Goal: Information Seeking & Learning: Learn about a topic

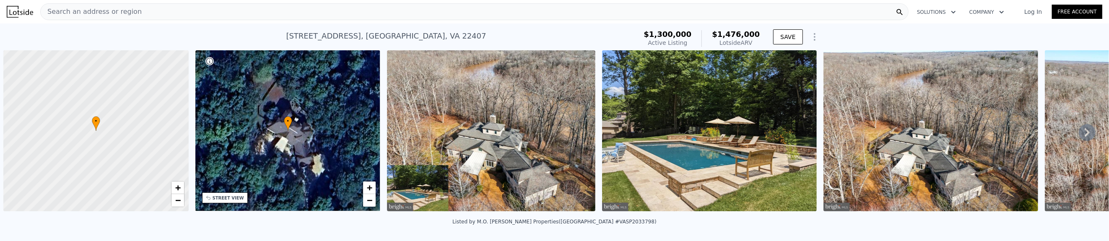
scroll to position [0, 798]
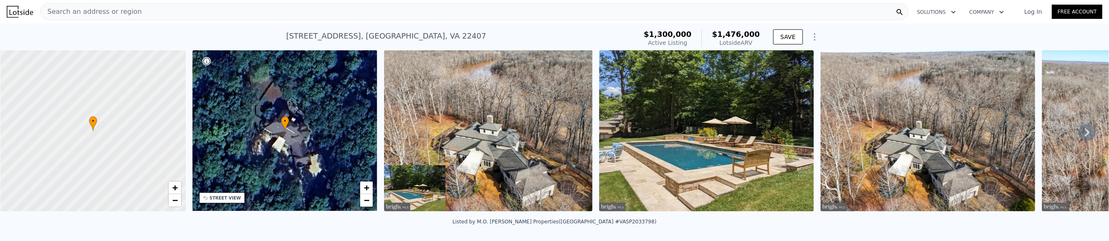
click at [18, 15] on img at bounding box center [20, 12] width 26 height 12
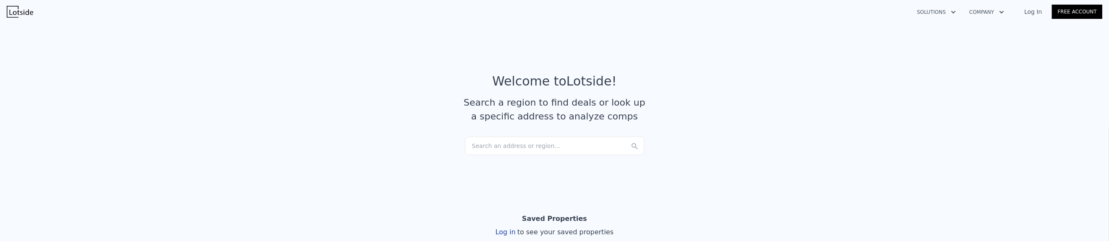
click at [499, 148] on div "Search an address or region..." at bounding box center [555, 146] width 180 height 18
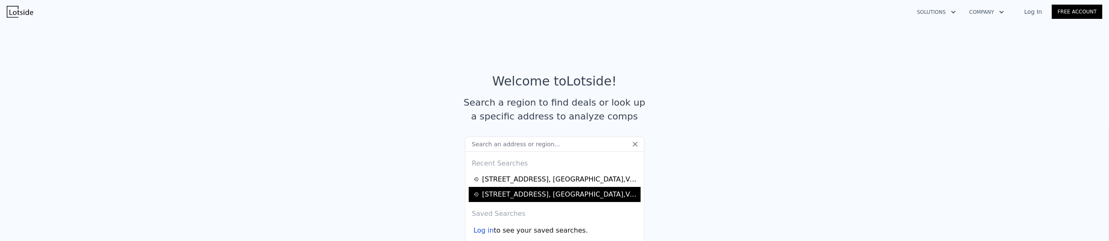
click at [532, 195] on div "87 E River Bend Rd , Spotsylvania County , VA 22407" at bounding box center [560, 195] width 156 height 10
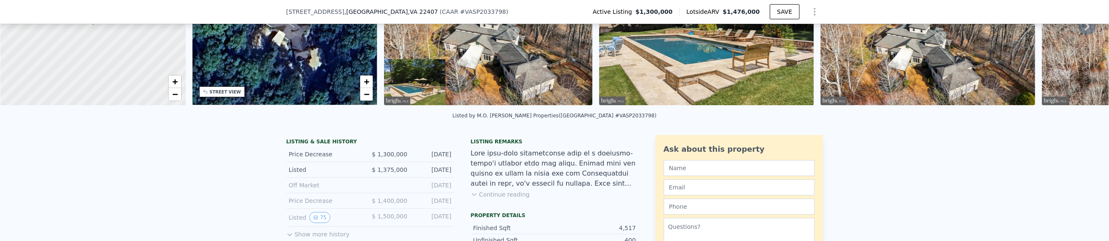
scroll to position [210, 0]
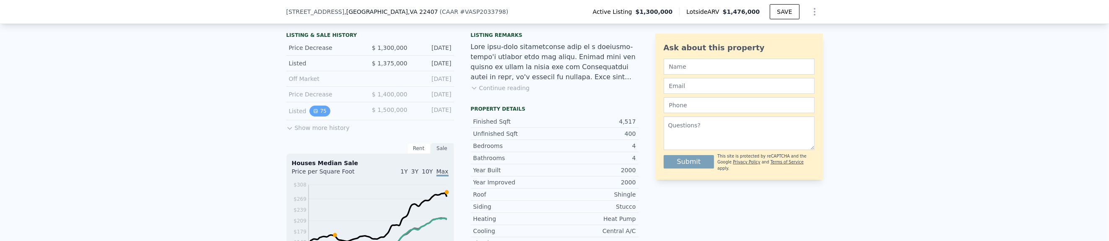
click at [314, 116] on button "75" at bounding box center [320, 111] width 21 height 11
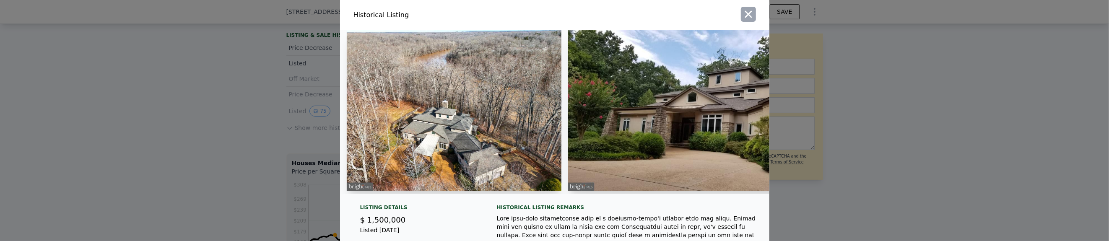
click at [745, 15] on icon "button" at bounding box center [748, 14] width 7 height 7
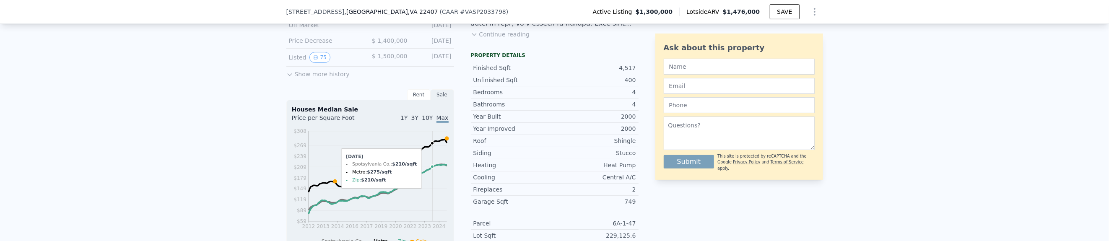
scroll to position [263, 0]
click at [287, 78] on icon at bounding box center [289, 74] width 7 height 7
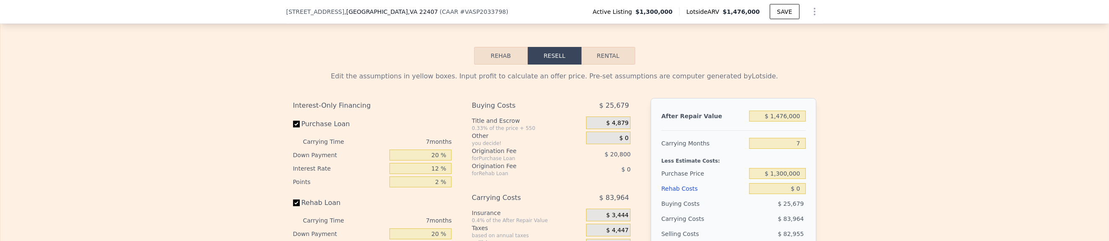
scroll to position [1330, 0]
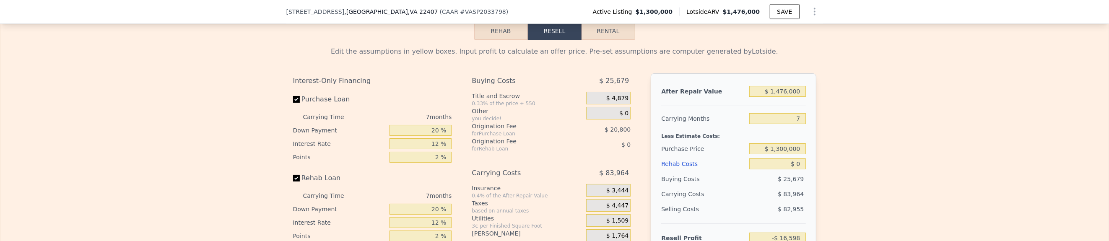
click at [505, 36] on button "Rehab" at bounding box center [501, 31] width 54 height 18
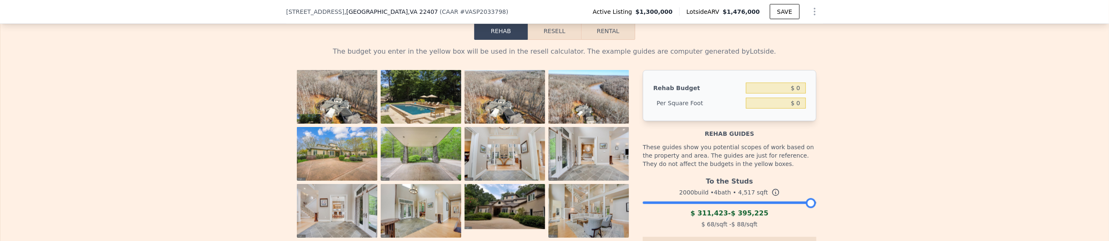
scroll to position [1383, 0]
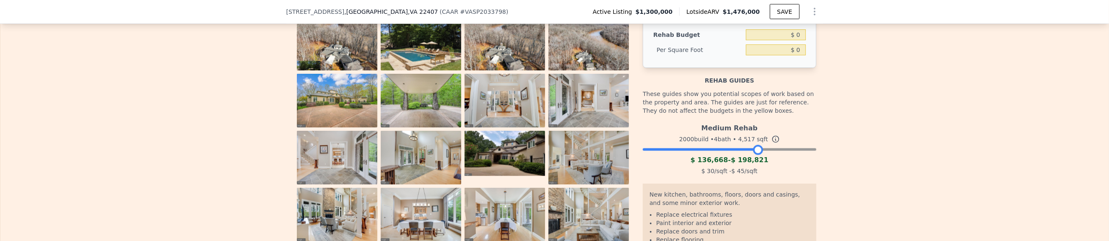
drag, startPoint x: 808, startPoint y: 156, endPoint x: 755, endPoint y: 158, distance: 53.7
click at [755, 155] on div at bounding box center [758, 150] width 10 height 10
drag, startPoint x: 755, startPoint y: 155, endPoint x: 732, endPoint y: 154, distance: 23.5
click at [732, 154] on div at bounding box center [734, 150] width 10 height 10
click at [772, 143] on icon at bounding box center [776, 139] width 8 height 8
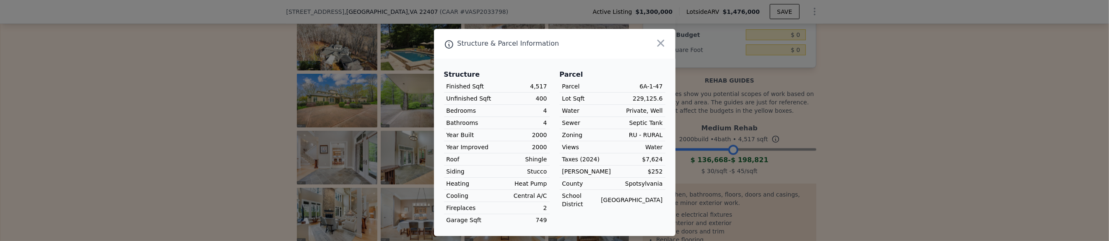
click at [770, 144] on div at bounding box center [554, 120] width 1109 height 241
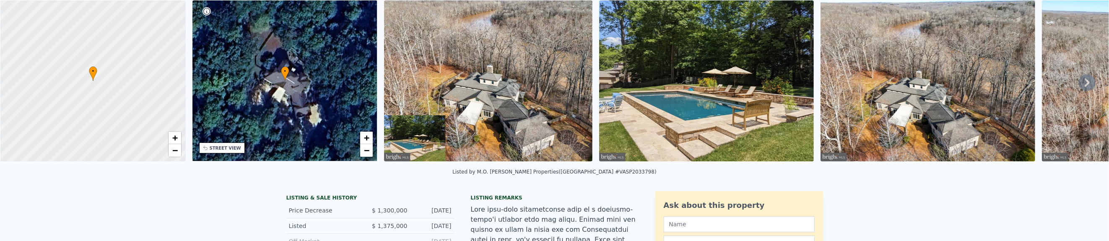
scroll to position [53, 0]
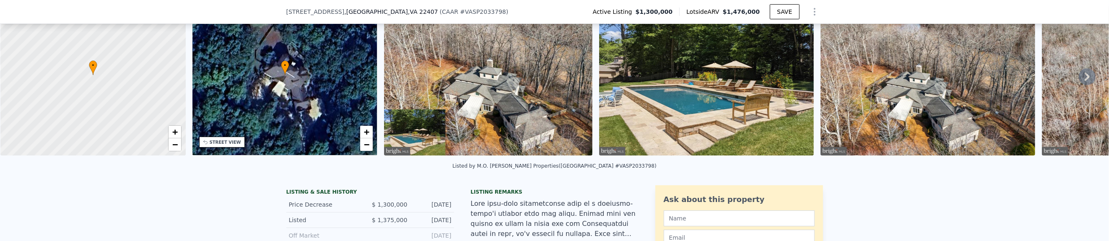
click at [1085, 77] on icon at bounding box center [1087, 77] width 5 height 8
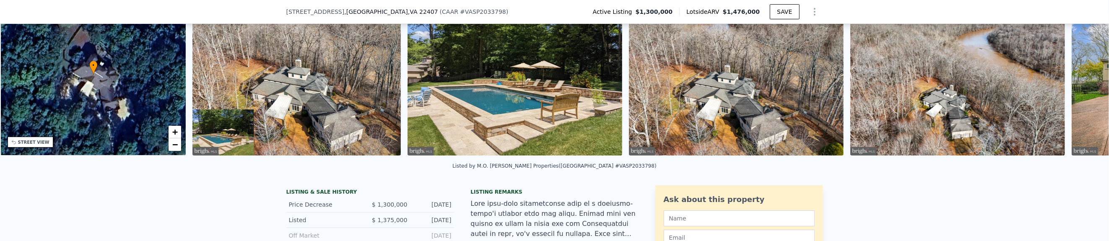
scroll to position [0, 195]
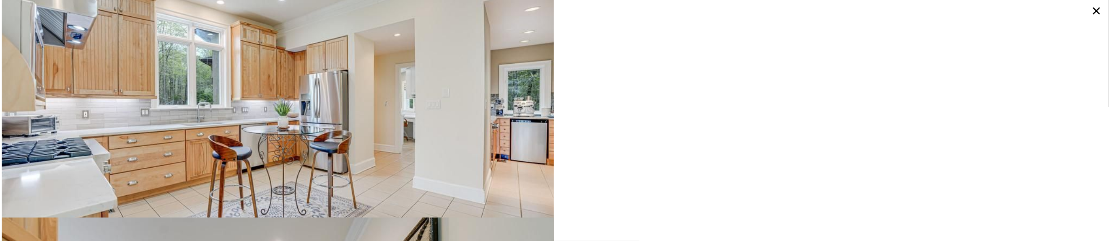
scroll to position [4815, 0]
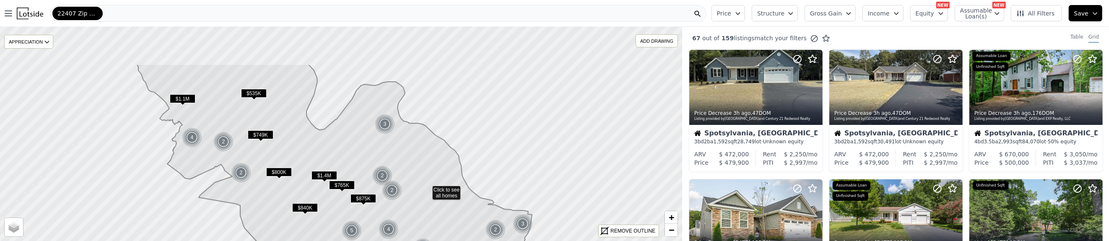
drag, startPoint x: 252, startPoint y: 87, endPoint x: 337, endPoint y: 143, distance: 101.9
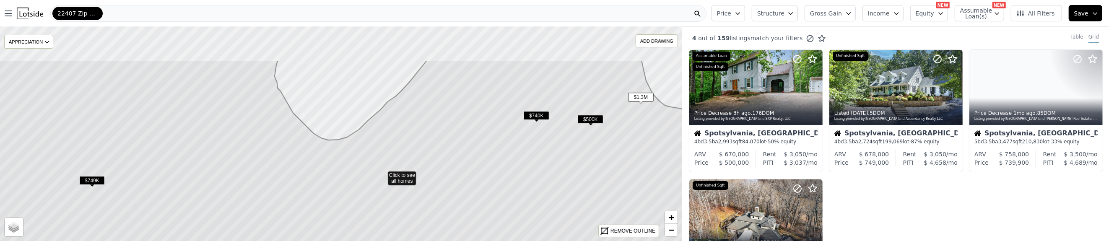
drag, startPoint x: 279, startPoint y: 100, endPoint x: 326, endPoint y: 156, distance: 72.6
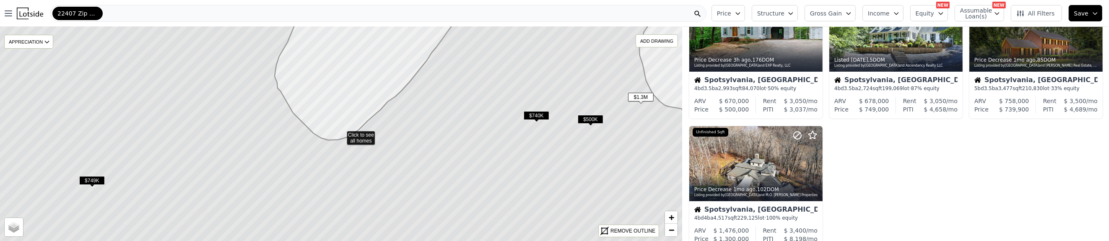
scroll to position [107, 0]
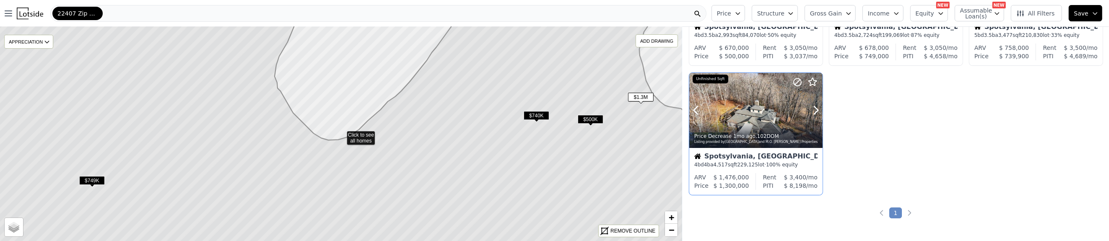
click at [759, 117] on div at bounding box center [756, 110] width 133 height 75
click at [331, 157] on icon at bounding box center [341, 134] width 820 height 259
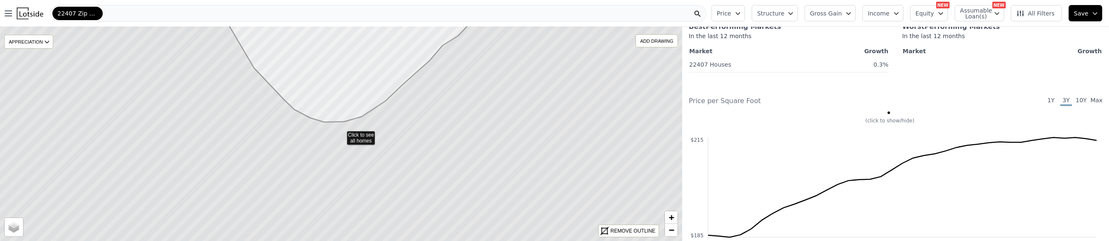
click at [330, 155] on icon at bounding box center [341, 134] width 820 height 259
click at [331, 153] on icon at bounding box center [341, 134] width 820 height 259
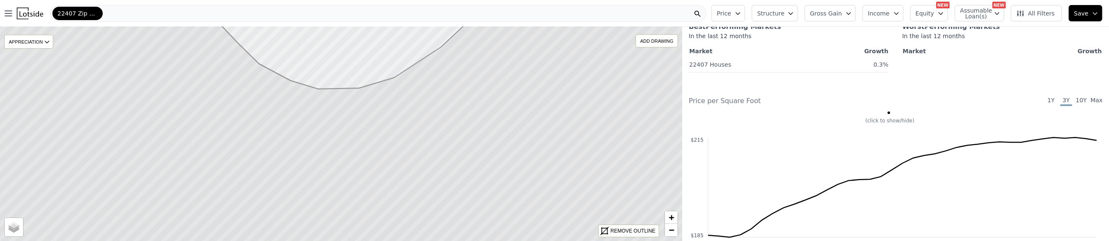
click at [331, 153] on icon at bounding box center [341, 134] width 820 height 259
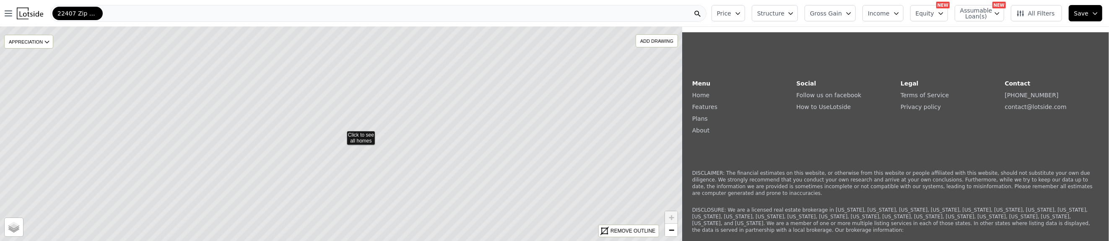
scroll to position [799, 0]
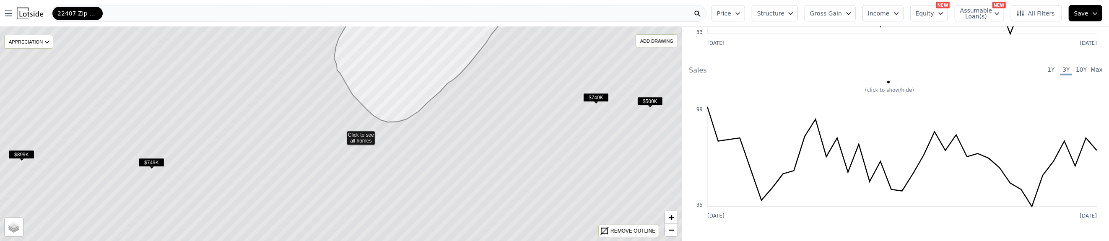
scroll to position [1067, 0]
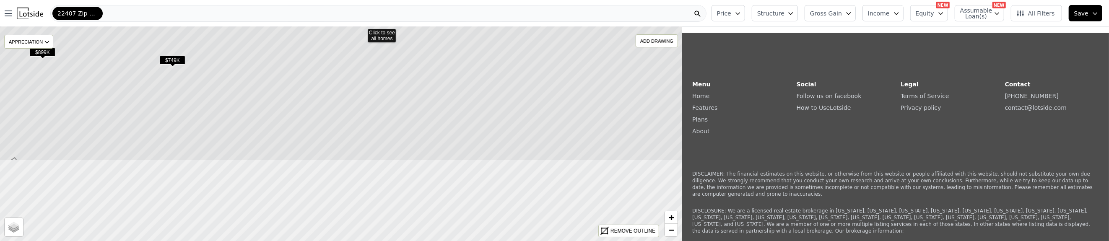
drag, startPoint x: 364, startPoint y: 191, endPoint x: 384, endPoint y: 93, distance: 100.4
click at [384, 93] on icon at bounding box center [362, 31] width 820 height 259
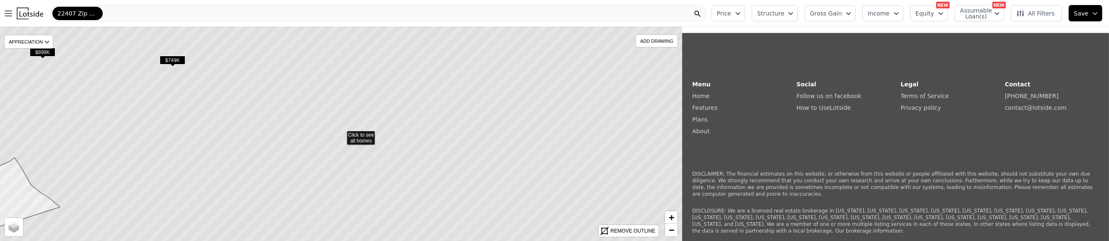
click at [384, 93] on icon at bounding box center [341, 134] width 820 height 259
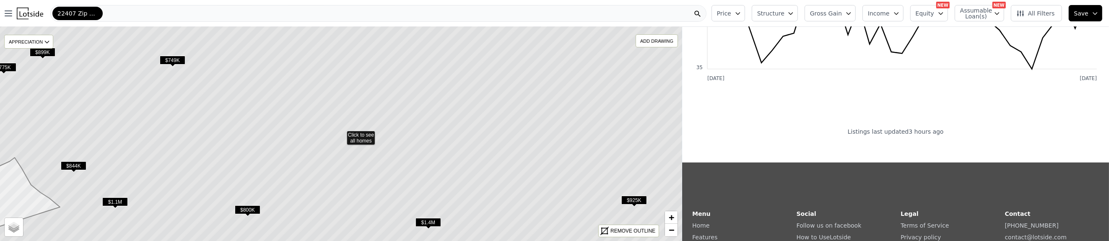
scroll to position [1196, 0]
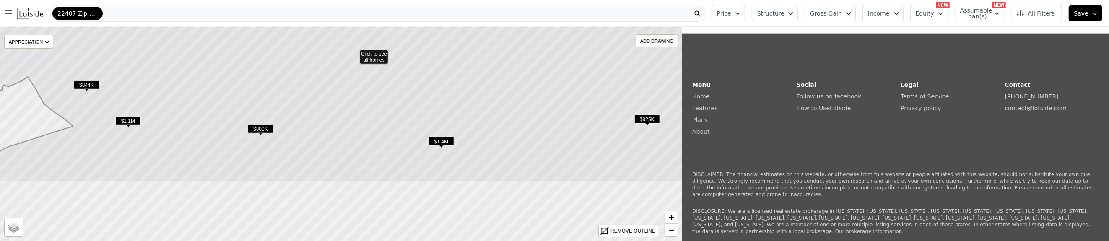
drag, startPoint x: 431, startPoint y: 150, endPoint x: 444, endPoint y: 81, distance: 69.9
click at [444, 81] on icon at bounding box center [354, 53] width 820 height 259
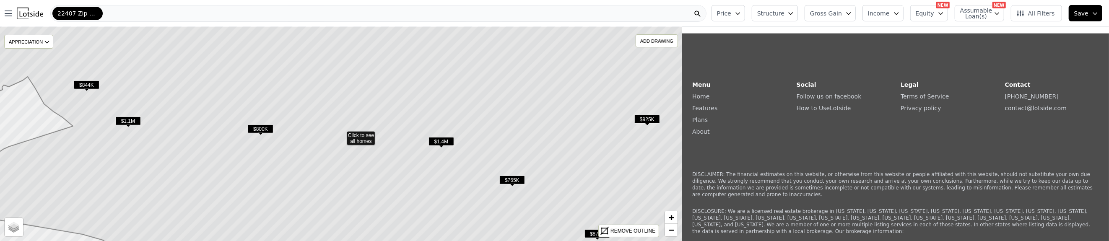
click at [437, 141] on span "$1.4M" at bounding box center [442, 141] width 26 height 9
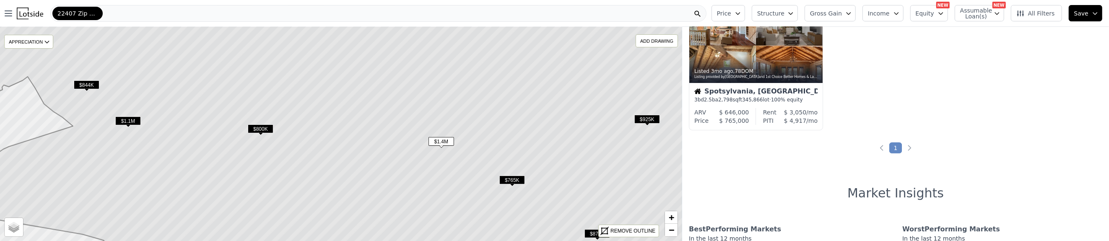
scroll to position [306, 0]
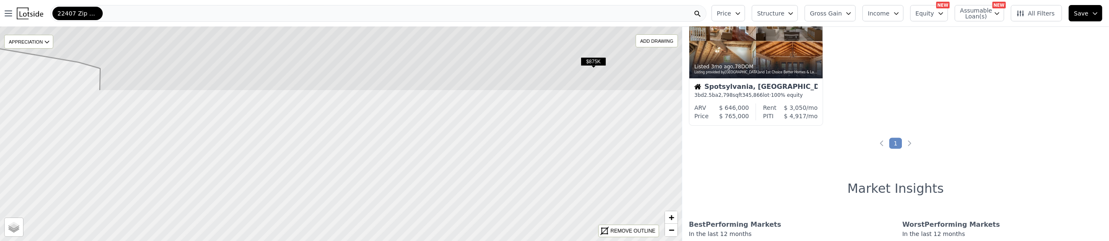
drag, startPoint x: 458, startPoint y: 204, endPoint x: 454, endPoint y: 32, distance: 172.0
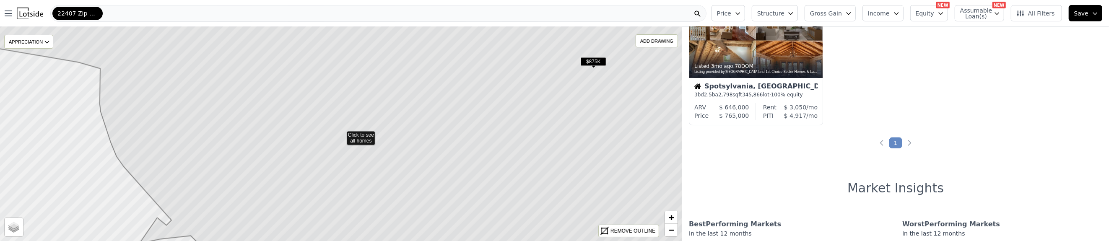
scroll to position [306, 0]
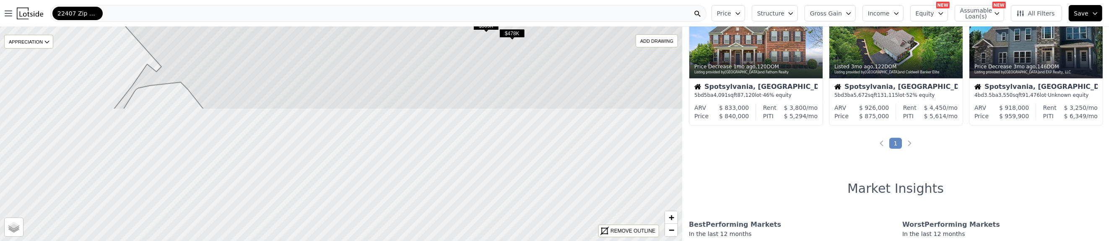
drag, startPoint x: 557, startPoint y: 208, endPoint x: 547, endPoint y: 52, distance: 155.5
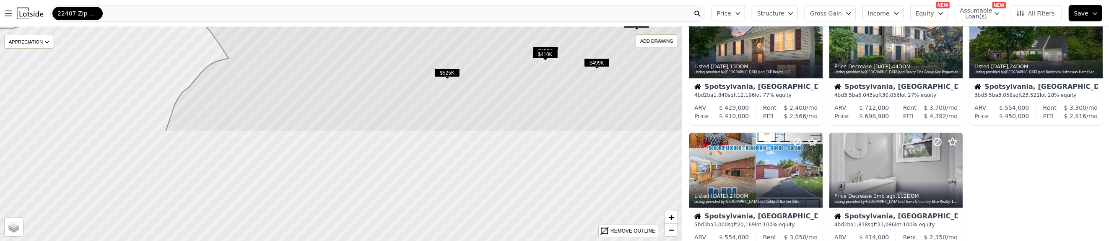
drag, startPoint x: 545, startPoint y: 188, endPoint x: 501, endPoint y: 31, distance: 163.3
click at [501, 31] on icon at bounding box center [310, 2] width 793 height 259
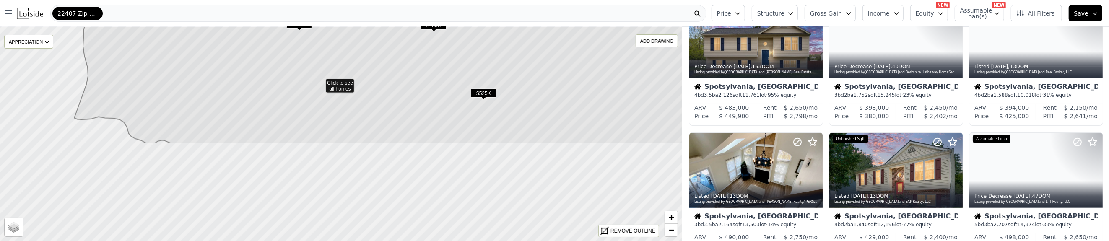
scroll to position [435, 0]
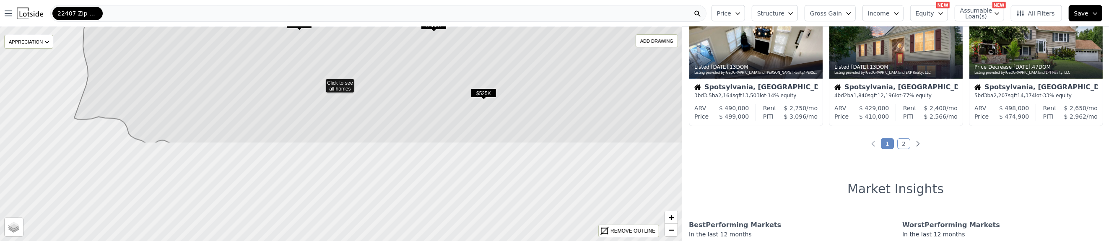
drag, startPoint x: 578, startPoint y: 175, endPoint x: 510, endPoint y: 34, distance: 157.6
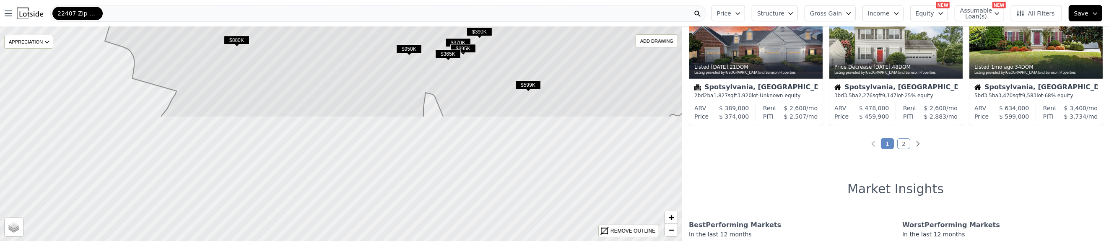
drag, startPoint x: 551, startPoint y: 198, endPoint x: 504, endPoint y: 53, distance: 152.8
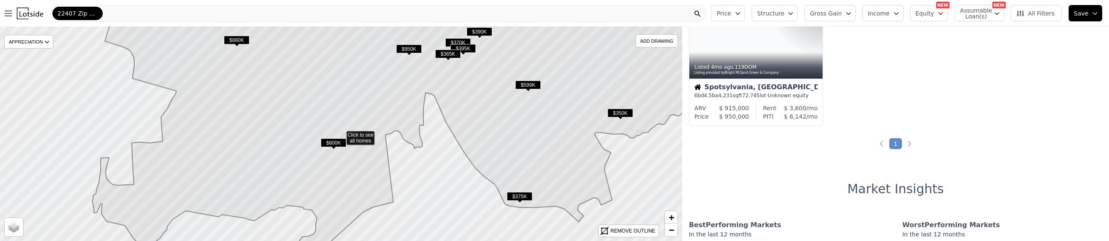
scroll to position [306, 0]
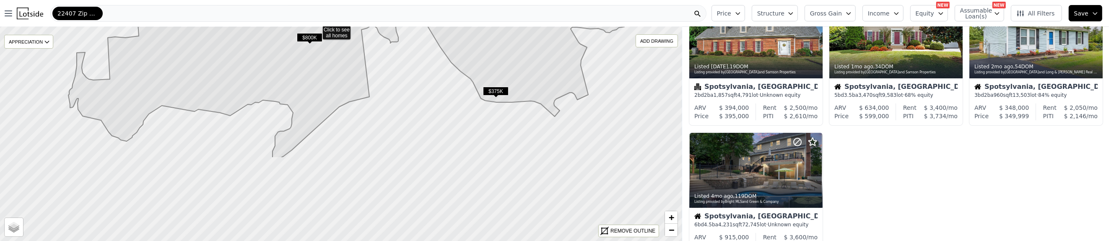
drag, startPoint x: 539, startPoint y: 179, endPoint x: 515, endPoint y: 73, distance: 108.0
click at [515, 73] on icon at bounding box center [397, 28] width 659 height 259
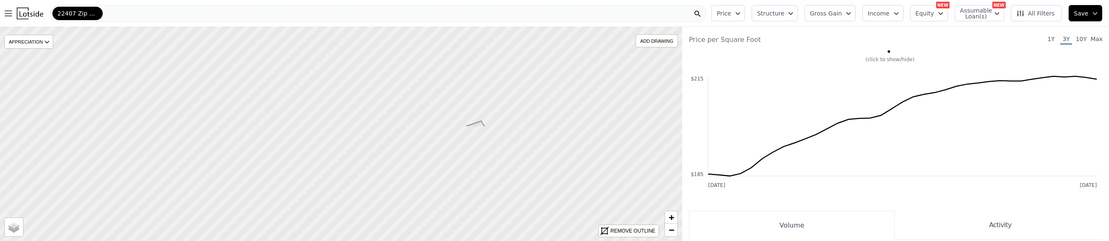
drag, startPoint x: 547, startPoint y: 159, endPoint x: 331, endPoint y: 22, distance: 255.3
click at [331, 22] on div "Open main menu 22407 Zip Code Price Structure Gross Gain Income Equity NEW Assu…" at bounding box center [554, 120] width 1109 height 241
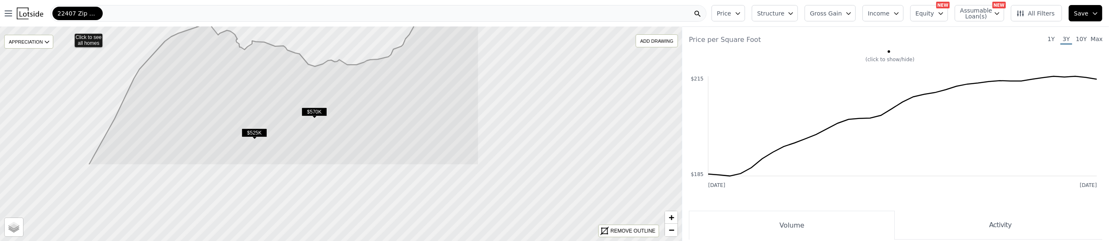
click at [291, 87] on icon at bounding box center [132, 35] width 694 height 259
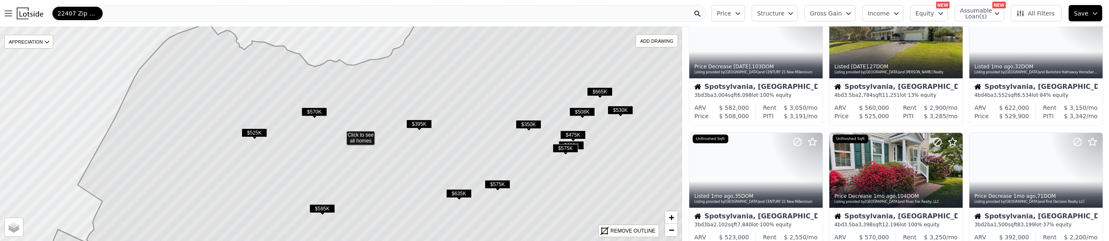
scroll to position [694, 0]
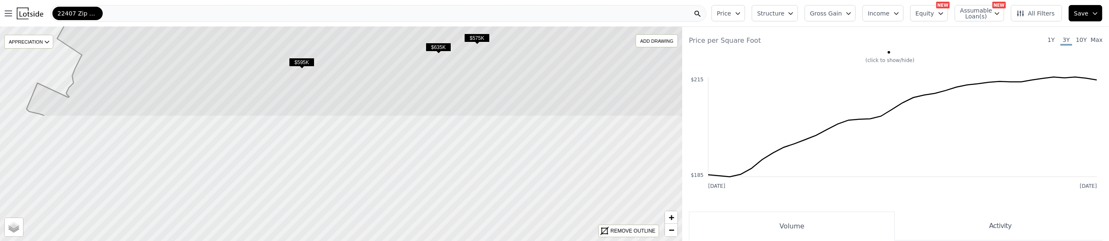
drag, startPoint x: 569, startPoint y: 175, endPoint x: 548, endPoint y: 29, distance: 147.8
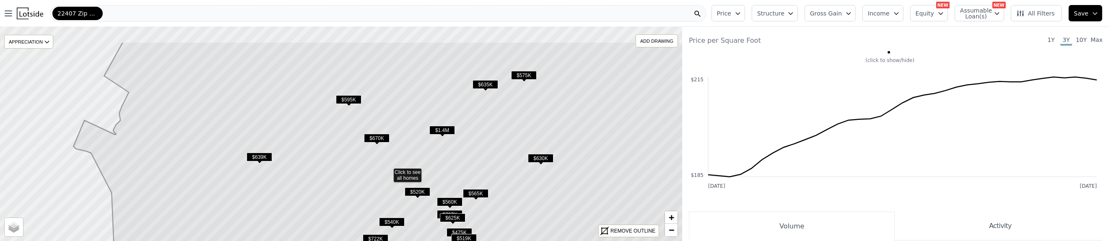
click at [519, 207] on icon at bounding box center [425, 171] width 705 height 259
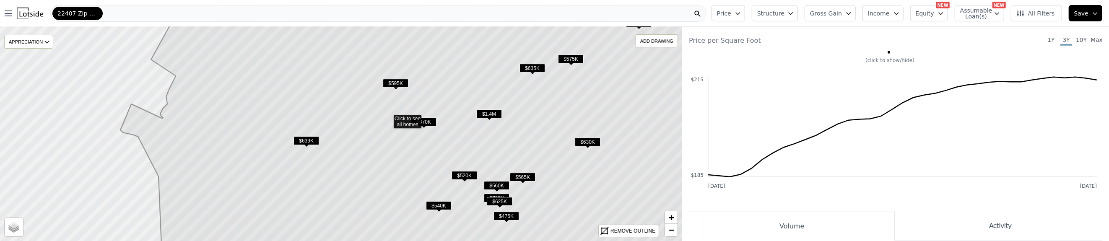
drag, startPoint x: 492, startPoint y: 151, endPoint x: 532, endPoint y: 138, distance: 41.7
click at [532, 138] on icon at bounding box center [459, 117] width 678 height 259
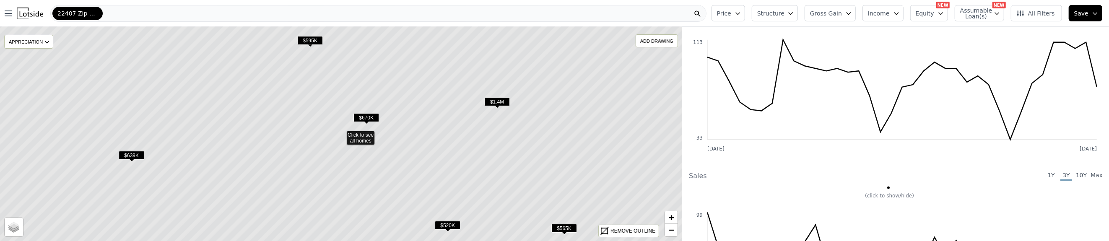
scroll to position [435, 0]
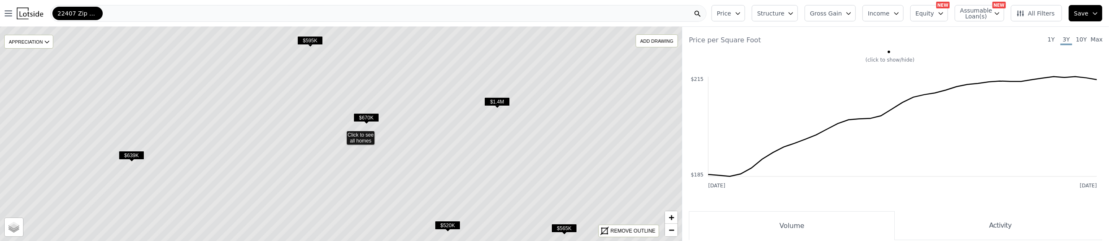
click at [494, 101] on span "$1.4M" at bounding box center [497, 101] width 26 height 9
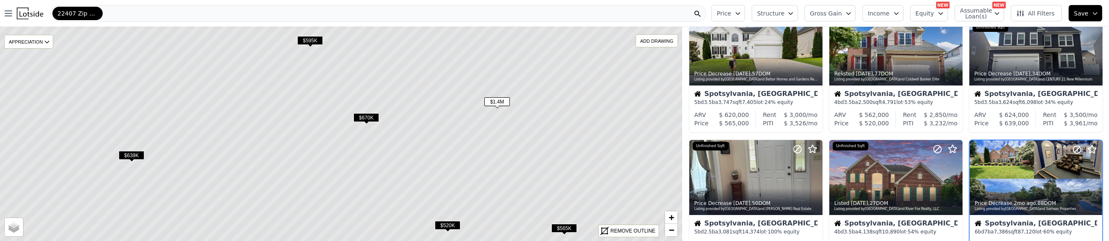
scroll to position [0, 0]
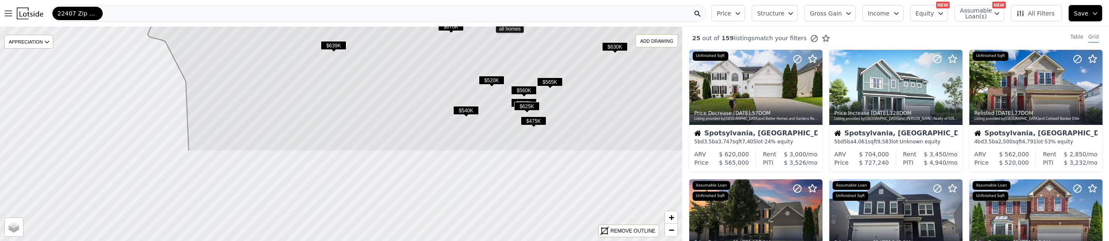
drag, startPoint x: 249, startPoint y: 165, endPoint x: 398, endPoint y: 53, distance: 186.1
click at [398, 53] on icon at bounding box center [500, 22] width 705 height 259
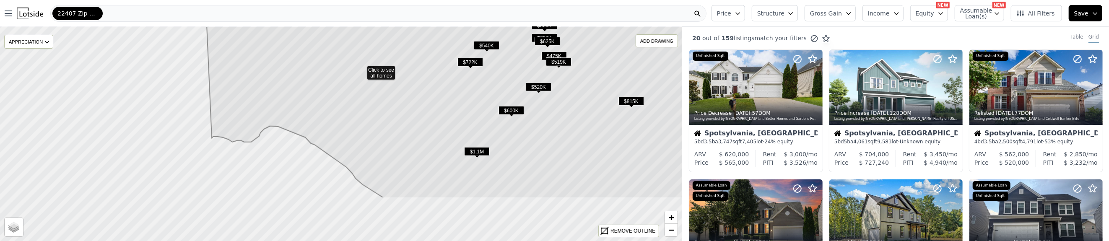
drag, startPoint x: 481, startPoint y: 148, endPoint x: 502, endPoint y: 83, distance: 68.2
click at [502, 83] on icon at bounding box center [470, 69] width 604 height 259
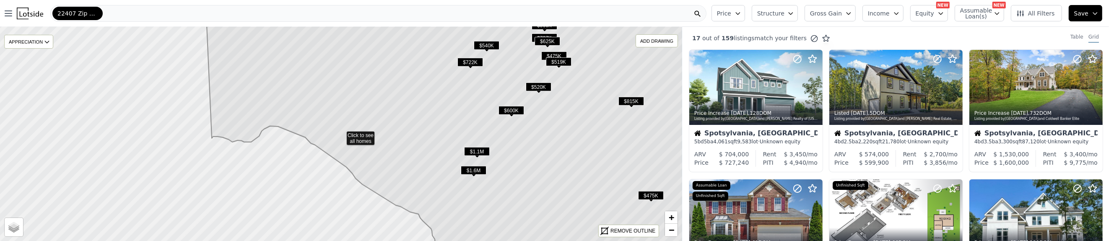
click at [480, 150] on span "$1.1M" at bounding box center [477, 151] width 26 height 9
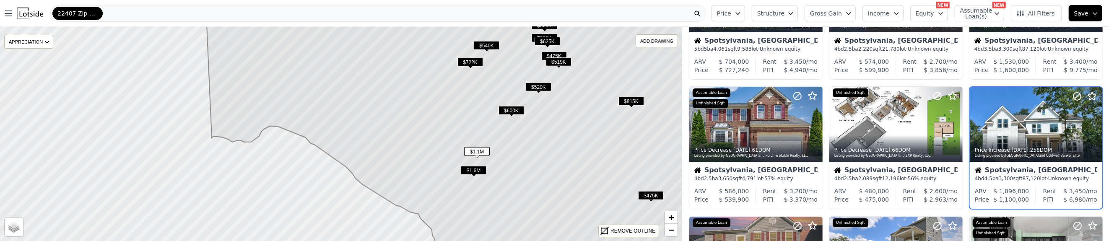
scroll to position [93, 0]
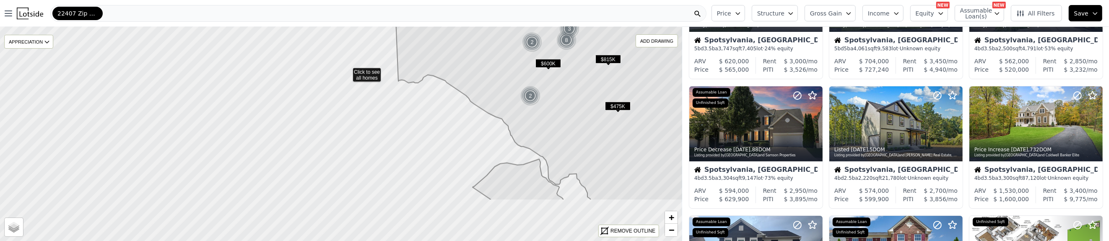
drag, startPoint x: 560, startPoint y: 167, endPoint x: 553, endPoint y: 78, distance: 89.2
click at [555, 82] on icon at bounding box center [553, 71] width 352 height 259
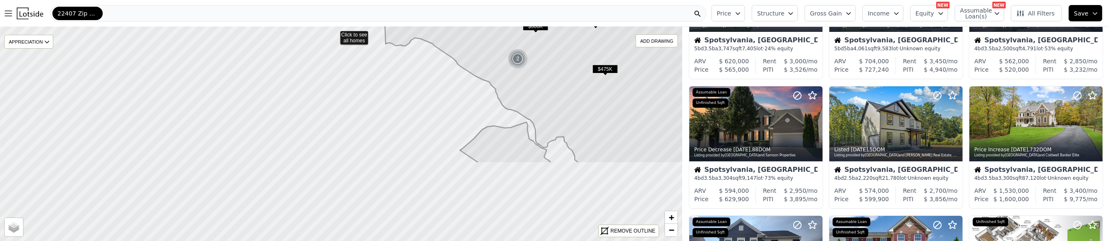
drag, startPoint x: 550, startPoint y: 75, endPoint x: 548, endPoint y: 70, distance: 5.5
click at [548, 70] on icon at bounding box center [540, 33] width 352 height 259
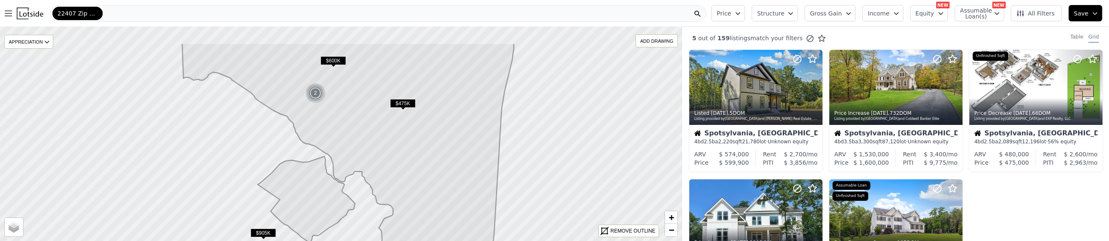
drag, startPoint x: 523, startPoint y: 137, endPoint x: 397, endPoint y: 161, distance: 127.7
click at [330, 172] on icon at bounding box center [348, 172] width 332 height 259
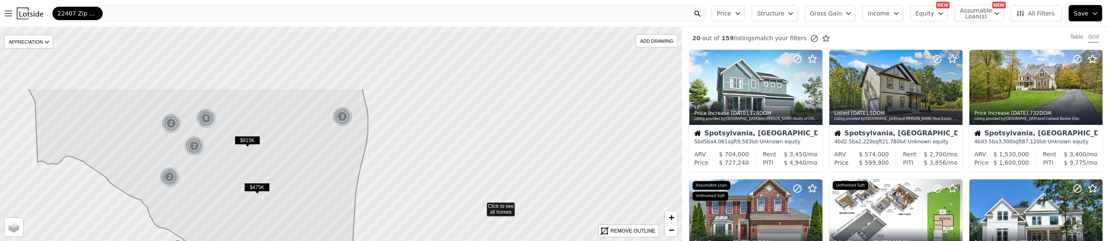
drag, startPoint x: 619, startPoint y: 121, endPoint x: 481, endPoint y: 206, distance: 161.7
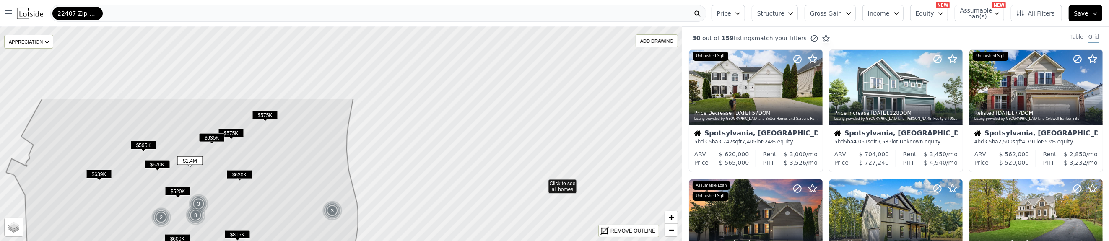
drag, startPoint x: 553, startPoint y: 88, endPoint x: 543, endPoint y: 182, distance: 94.1
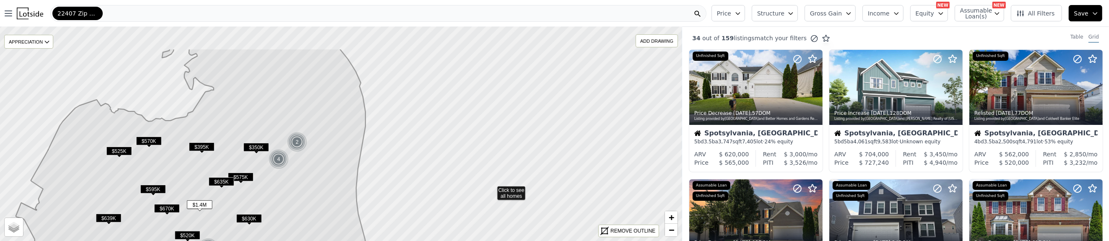
drag, startPoint x: 482, startPoint y: 146, endPoint x: 492, endPoint y: 189, distance: 44.4
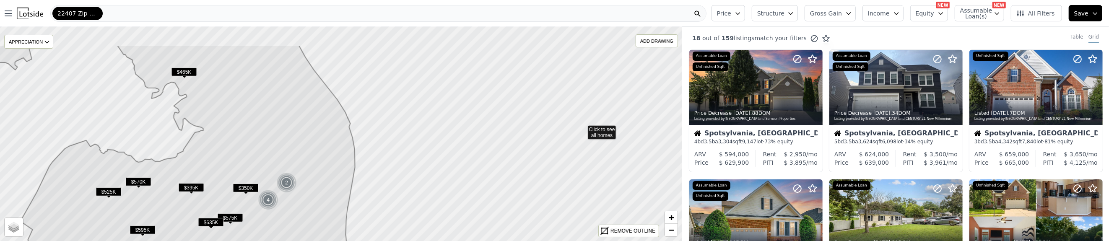
drag, startPoint x: 593, startPoint y: 88, endPoint x: 583, endPoint y: 128, distance: 42.1
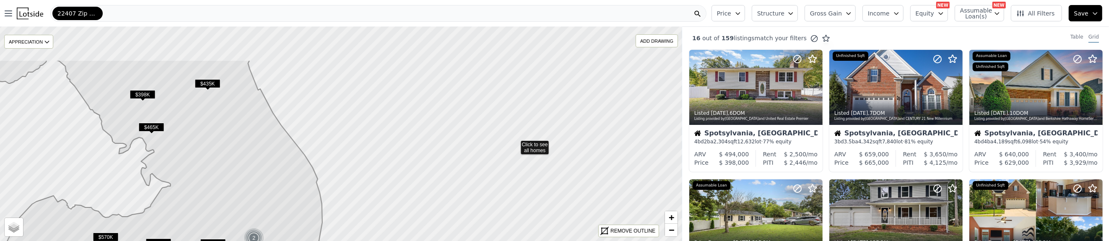
drag, startPoint x: 547, startPoint y: 88, endPoint x: 515, endPoint y: 143, distance: 63.7
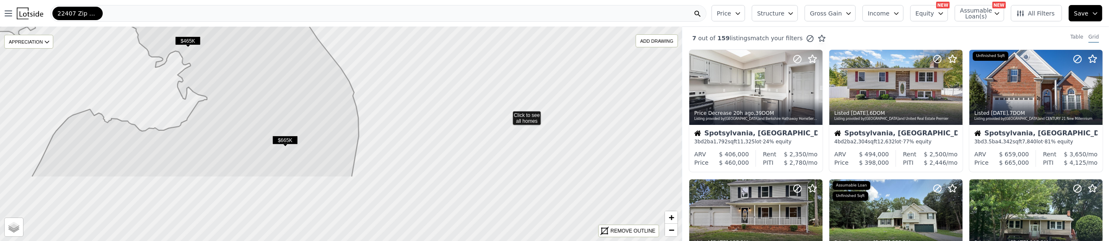
drag, startPoint x: 473, startPoint y: 192, endPoint x: 508, endPoint y: 115, distance: 84.7
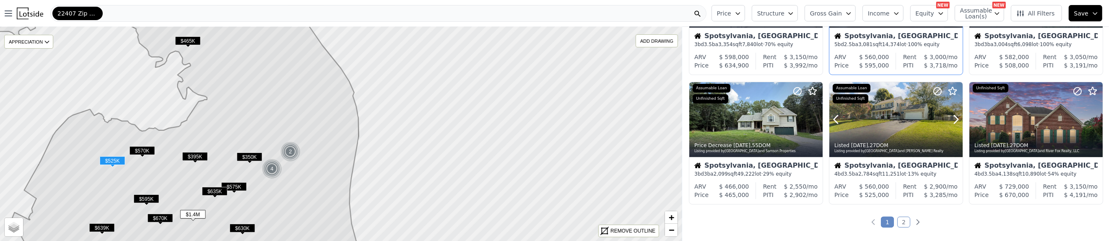
scroll to position [373, 0]
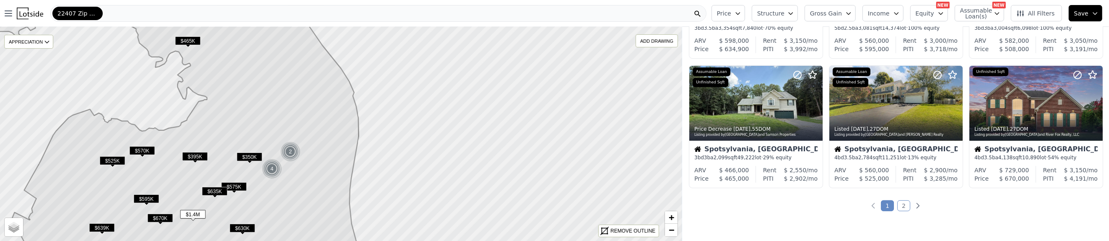
click at [899, 207] on link "2" at bounding box center [904, 205] width 13 height 11
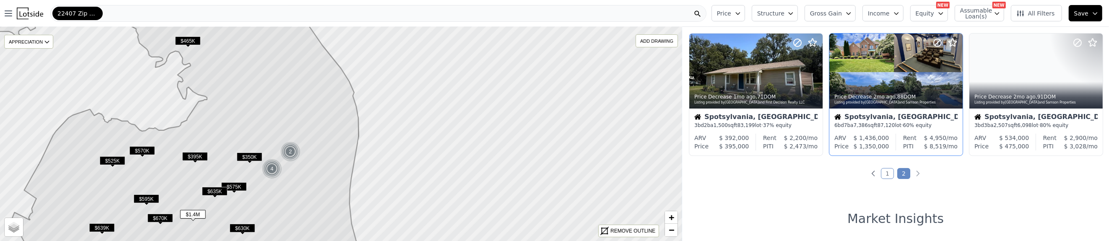
scroll to position [160, 0]
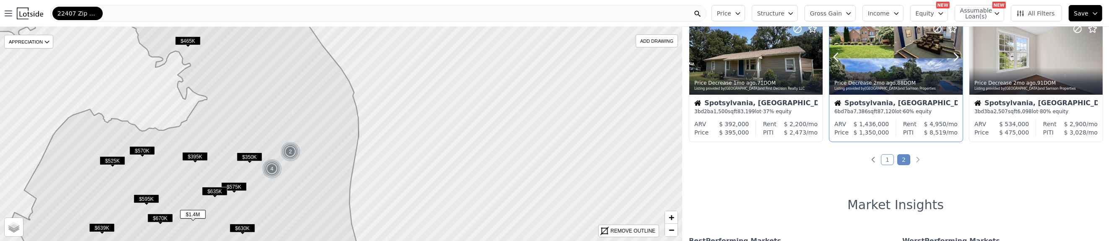
click at [893, 80] on div "Price Decrease 2mo ago , 88 DOM" at bounding box center [897, 83] width 124 height 7
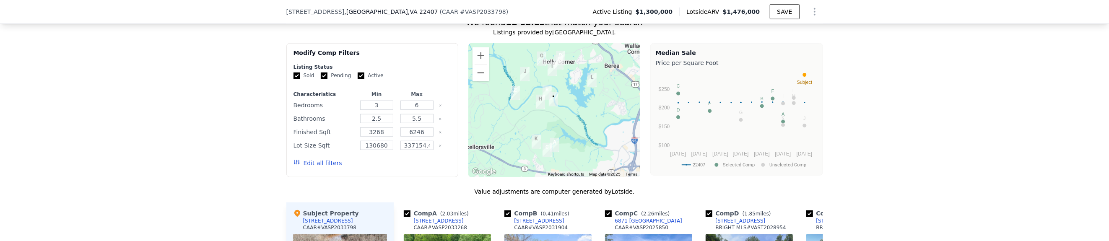
scroll to position [796, 0]
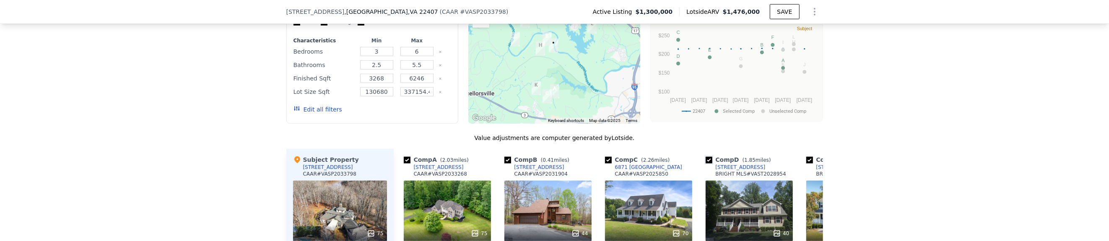
click at [707, 164] on input "checkbox" at bounding box center [709, 160] width 7 height 7
checkbox input "false"
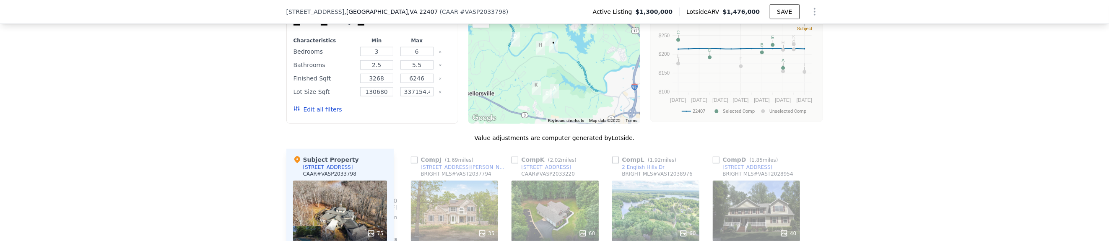
scroll to position [850, 0]
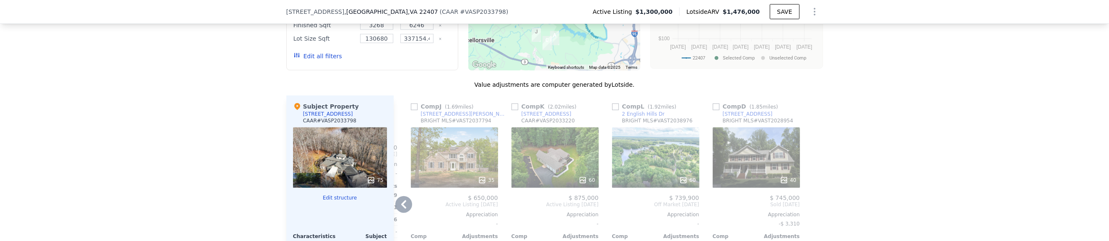
click at [402, 209] on icon at bounding box center [403, 204] width 5 height 8
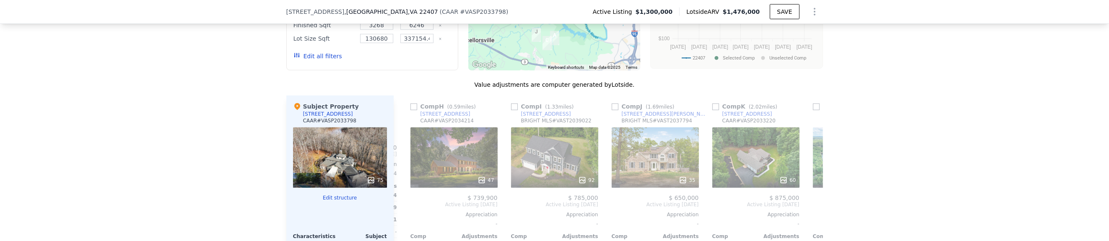
scroll to position [0, 597]
click at [402, 209] on div "Comp A ( 2.03 miles) [STREET_ADDRESS] # VASP2033268 75 $ 1,020,000 Sold [DATE] …" at bounding box center [608, 237] width 429 height 282
click at [401, 206] on icon at bounding box center [404, 204] width 17 height 17
click at [398, 206] on div "$ 14,409" at bounding box center [377, 208] width 42 height 12
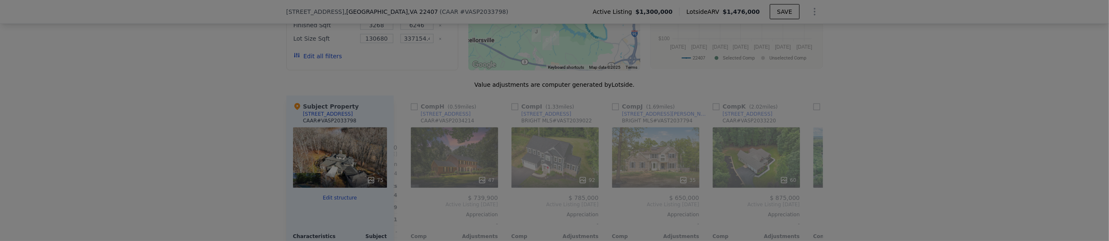
scroll to position [0, 396]
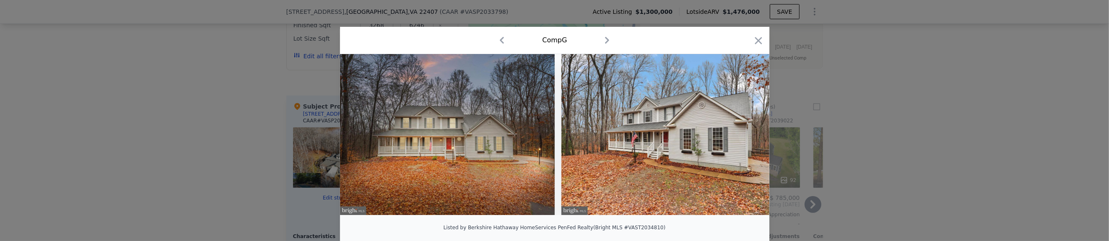
click at [755, 40] on icon "button" at bounding box center [758, 40] width 7 height 7
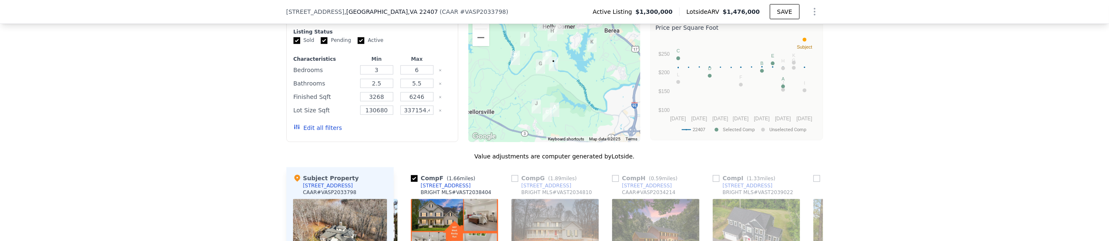
scroll to position [796, 0]
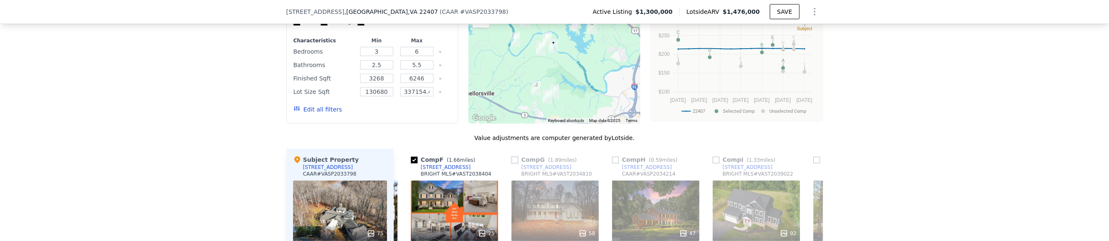
click at [513, 164] on input "checkbox" at bounding box center [515, 160] width 7 height 7
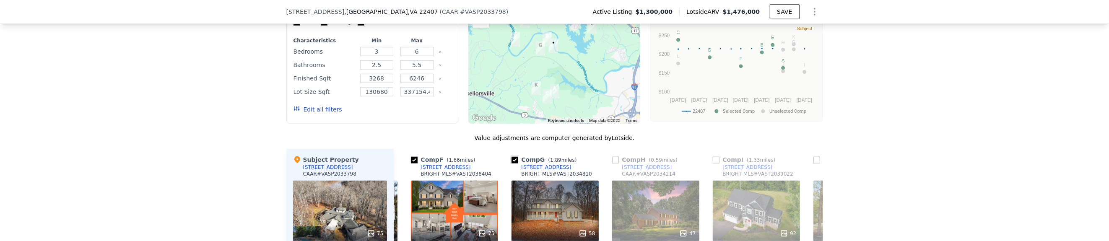
scroll to position [743, 0]
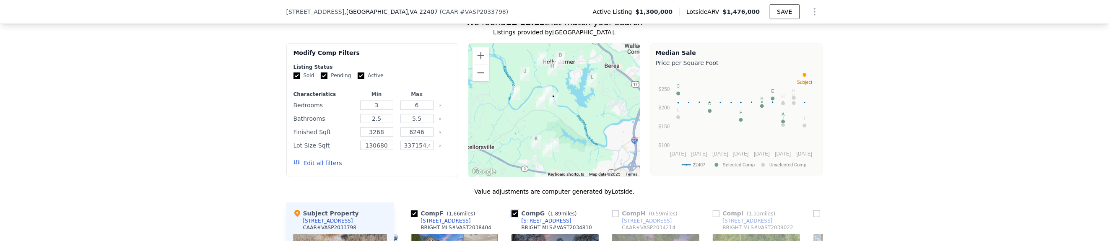
click at [513, 217] on input "checkbox" at bounding box center [515, 214] width 7 height 7
checkbox input "false"
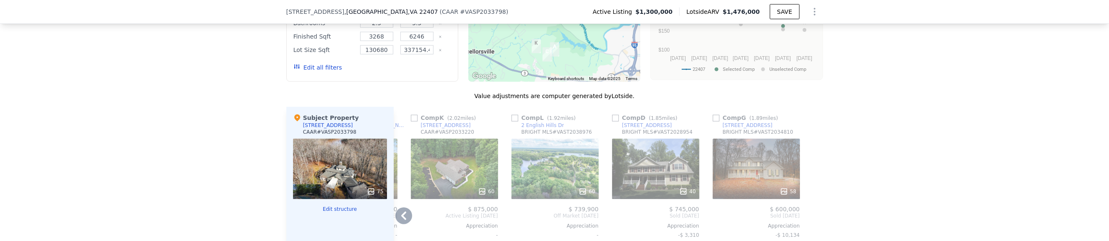
scroll to position [850, 0]
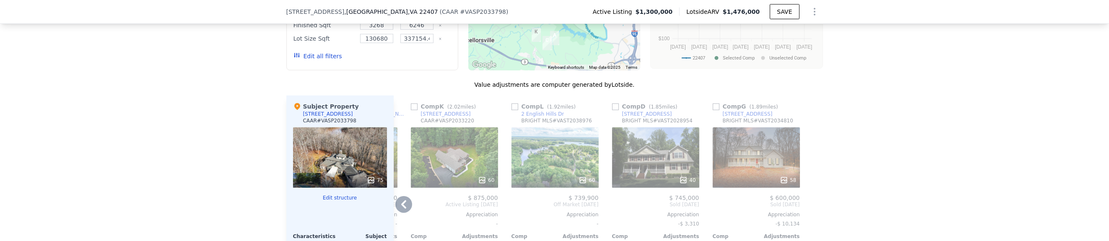
click at [405, 208] on icon at bounding box center [404, 204] width 17 height 17
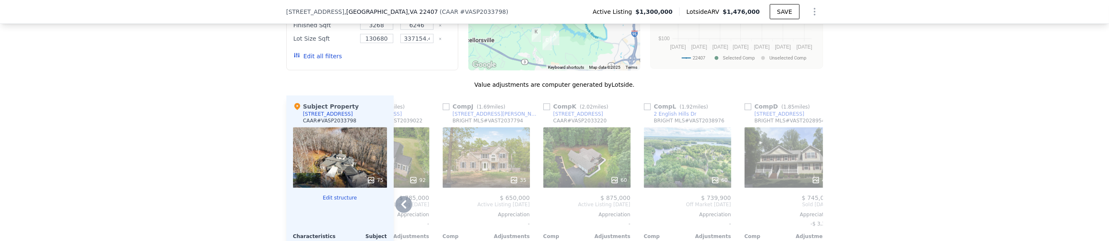
click at [405, 208] on span "Active Listing [DATE]" at bounding box center [385, 204] width 87 height 7
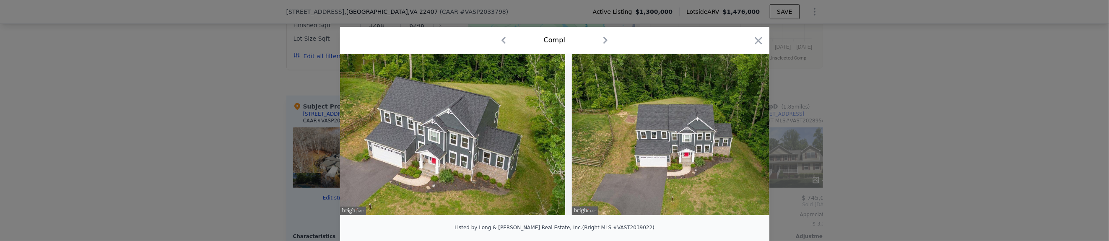
click at [405, 208] on img at bounding box center [453, 134] width 226 height 161
click at [756, 40] on icon "button" at bounding box center [758, 40] width 7 height 7
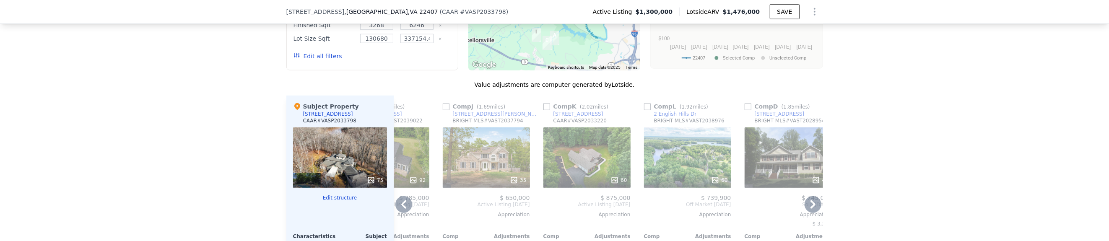
click at [402, 207] on icon at bounding box center [404, 204] width 17 height 17
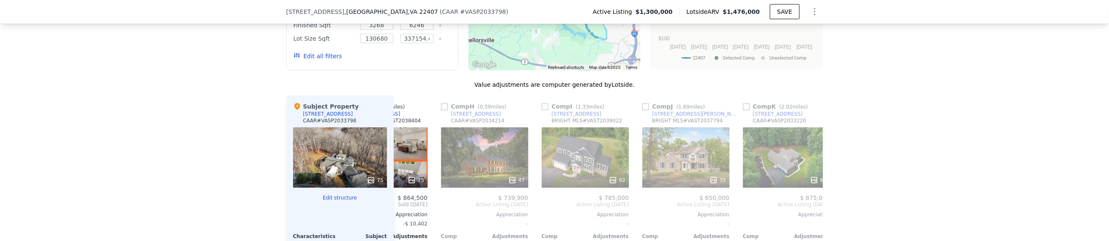
scroll to position [0, 464]
click at [402, 207] on span "Sold [DATE]" at bounding box center [385, 204] width 87 height 7
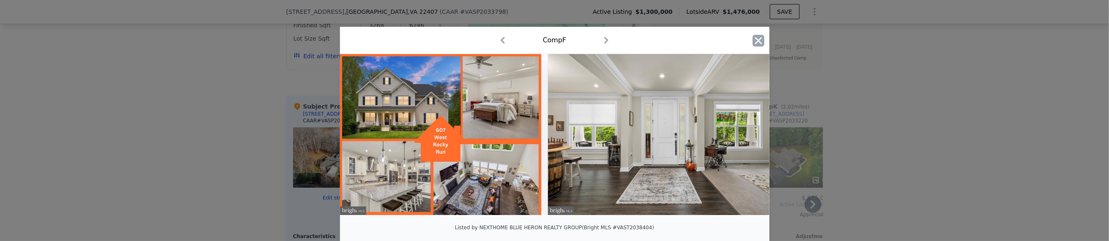
click at [759, 39] on icon "button" at bounding box center [759, 41] width 12 height 12
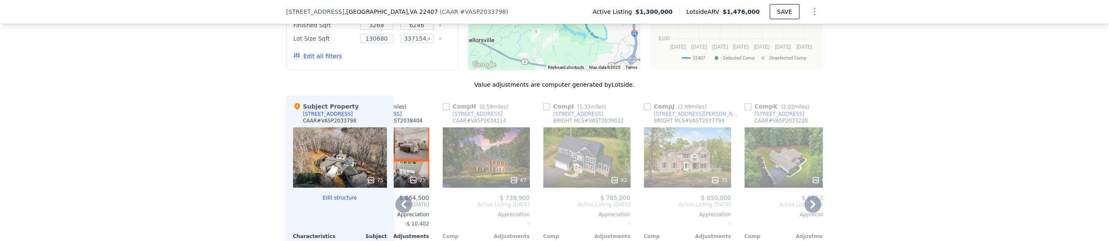
click at [402, 207] on icon at bounding box center [404, 204] width 17 height 17
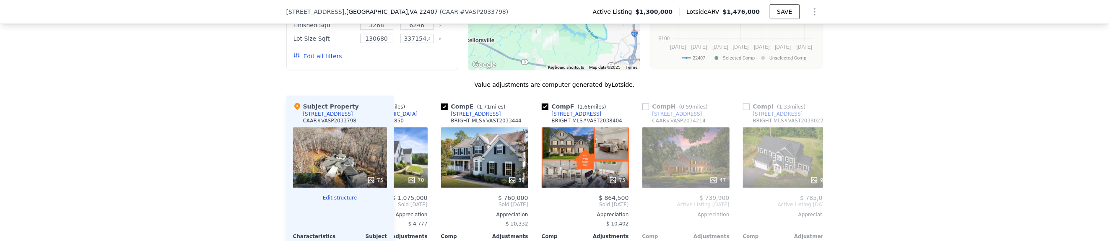
scroll to position [0, 263]
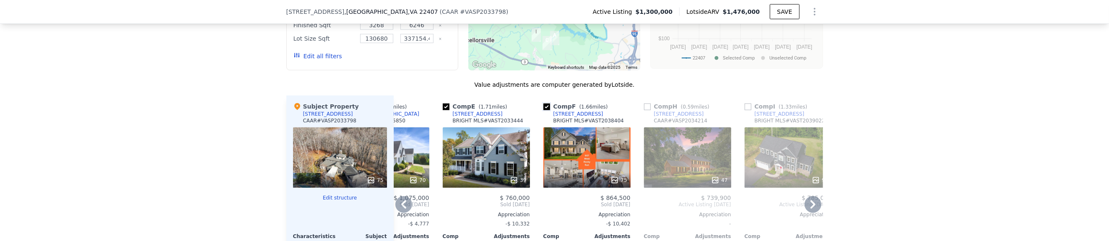
click at [544, 110] on input "checkbox" at bounding box center [547, 107] width 7 height 7
checkbox input "false"
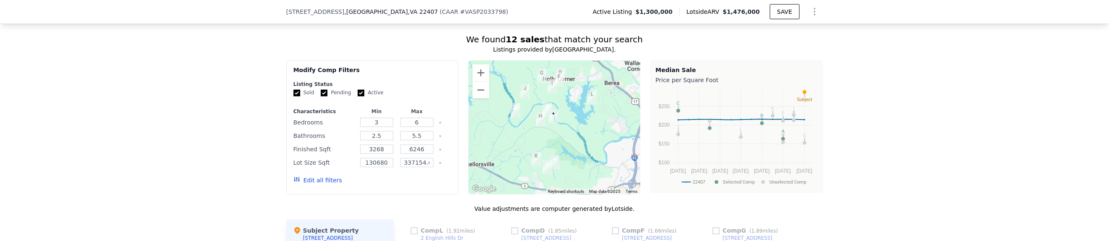
scroll to position [743, 0]
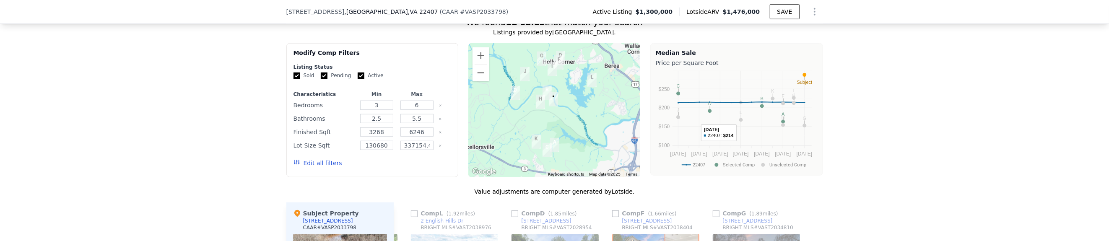
click at [739, 122] on circle "A chart." at bounding box center [741, 120] width 4 height 4
click at [739, 120] on circle "A chart." at bounding box center [741, 120] width 4 height 4
click at [739, 122] on circle "A chart." at bounding box center [741, 120] width 4 height 4
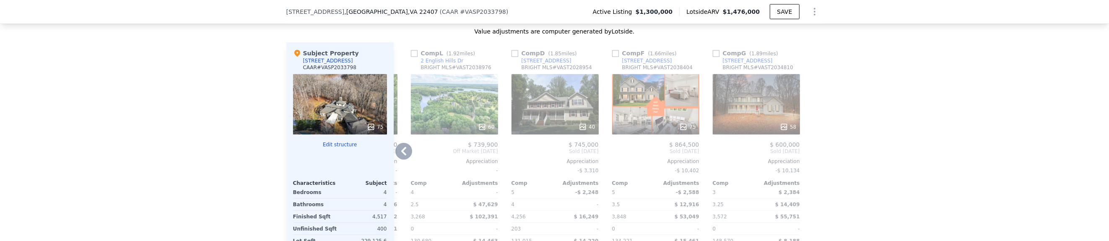
scroll to position [903, 0]
click at [401, 152] on icon at bounding box center [403, 151] width 5 height 8
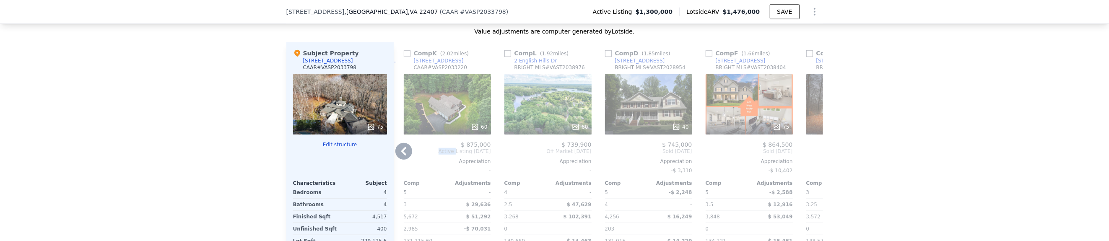
click at [404, 152] on span "Active Listing [DATE]" at bounding box center [447, 151] width 87 height 7
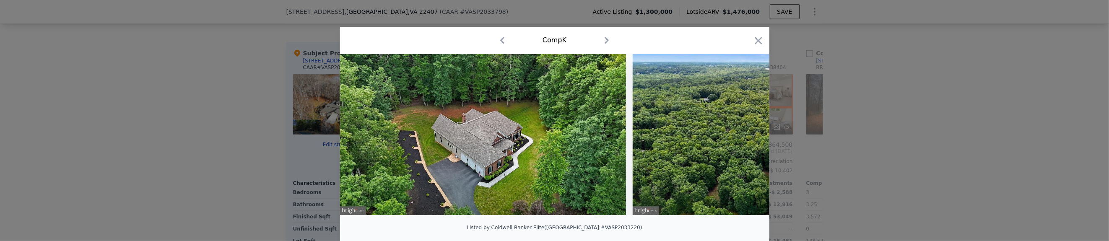
click at [401, 152] on img at bounding box center [483, 134] width 286 height 161
click at [754, 42] on icon "button" at bounding box center [759, 41] width 12 height 12
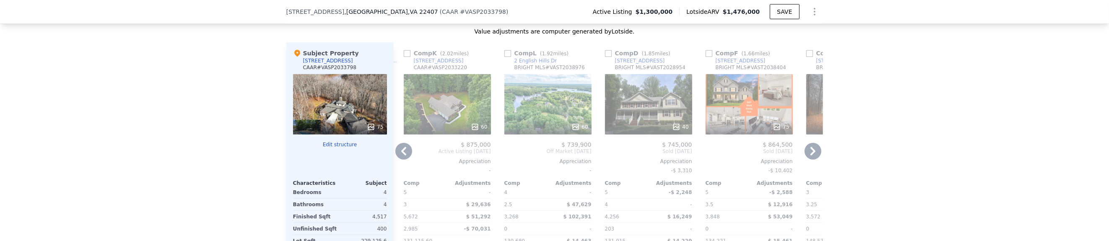
click at [403, 154] on icon at bounding box center [404, 151] width 17 height 17
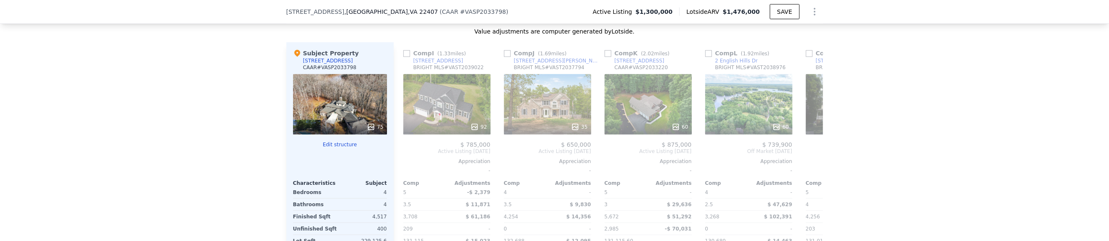
scroll to position [0, 503]
click at [403, 156] on icon at bounding box center [404, 151] width 17 height 17
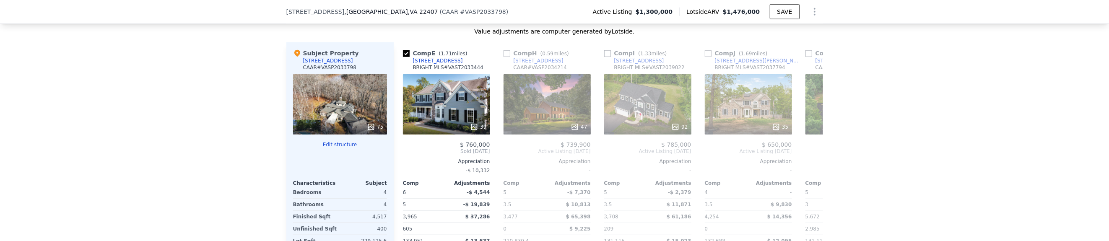
scroll to position [0, 302]
click at [402, 156] on icon at bounding box center [403, 151] width 5 height 8
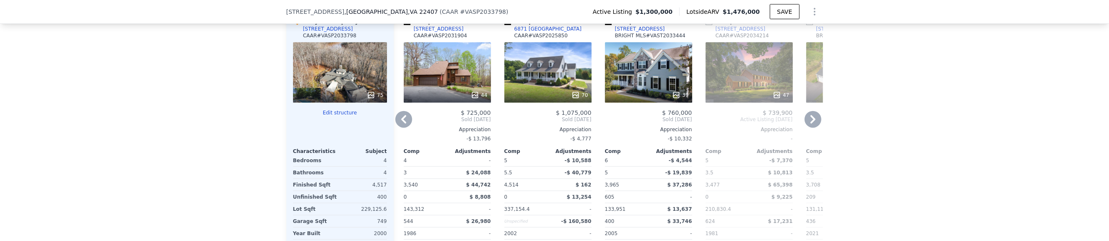
scroll to position [956, 0]
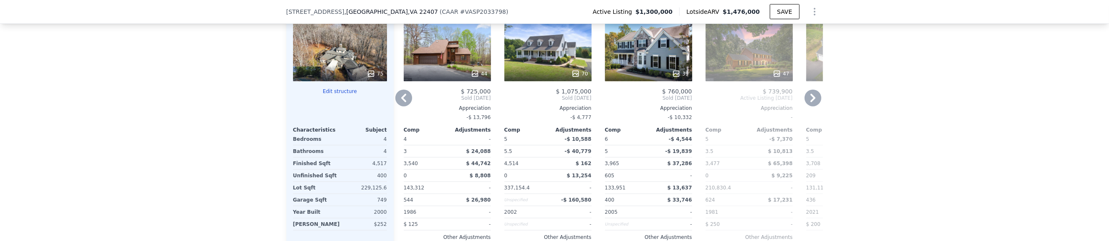
click at [400, 103] on icon at bounding box center [404, 98] width 17 height 17
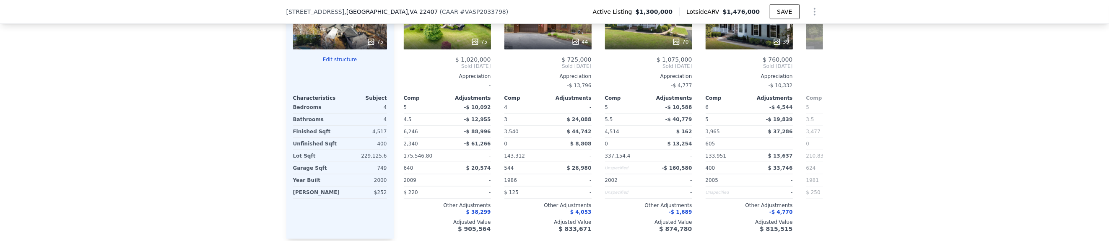
scroll to position [1010, 0]
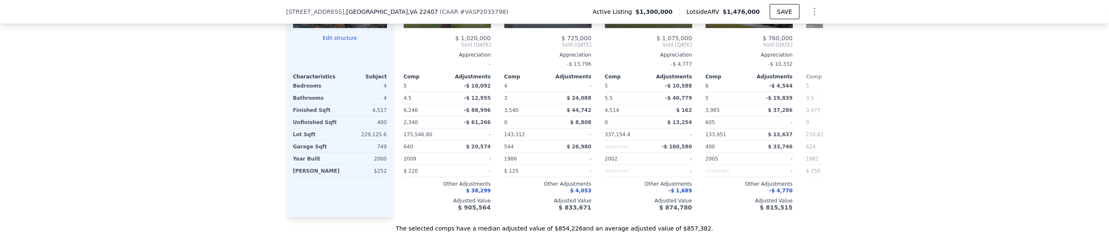
click at [336, 41] on button "Edit structure" at bounding box center [340, 38] width 94 height 7
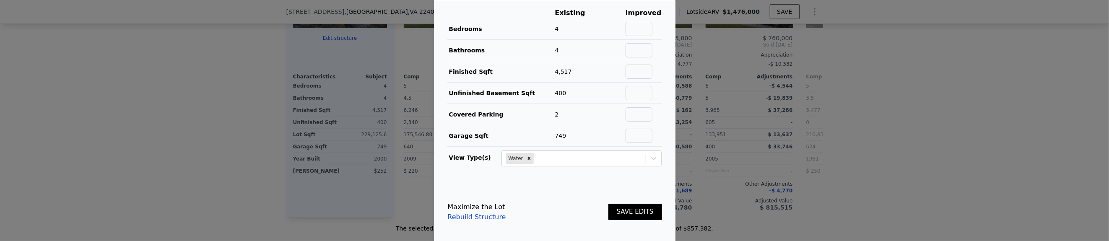
scroll to position [34, 0]
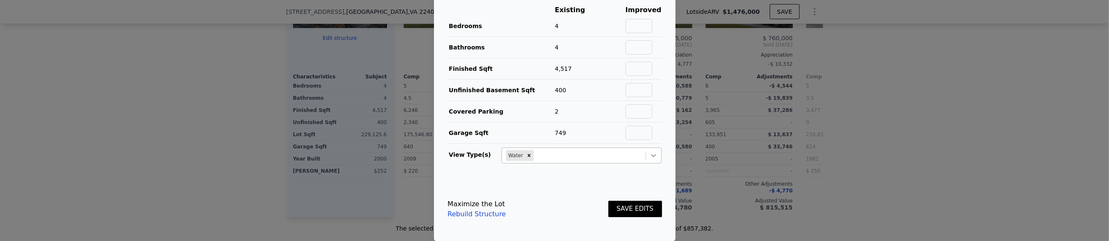
click at [650, 157] on icon at bounding box center [654, 155] width 8 height 8
click at [650, 156] on icon at bounding box center [654, 155] width 8 height 8
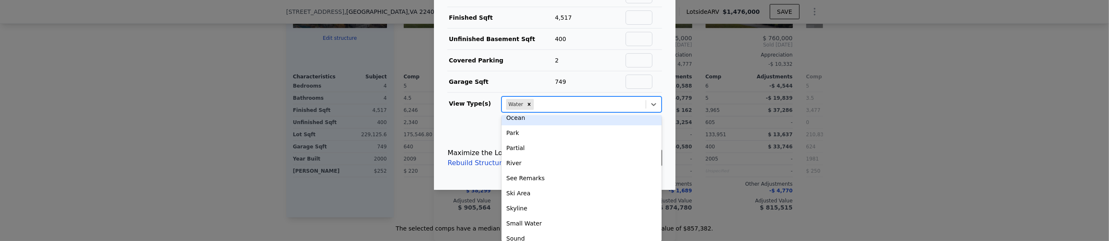
scroll to position [94, 0]
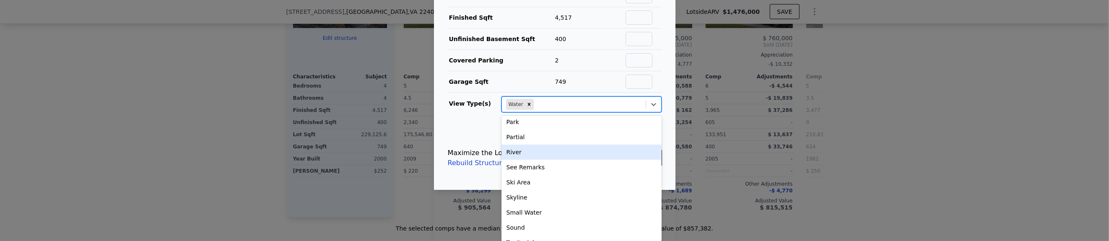
click at [546, 152] on div "River" at bounding box center [582, 152] width 160 height 15
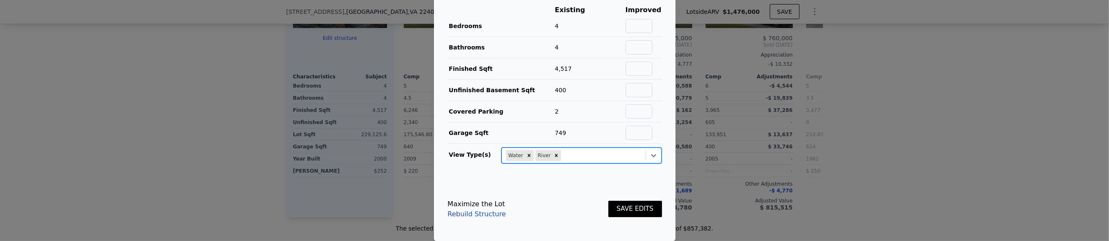
click at [552, 153] on div "Remove River" at bounding box center [556, 155] width 9 height 11
click at [650, 158] on icon at bounding box center [654, 155] width 8 height 8
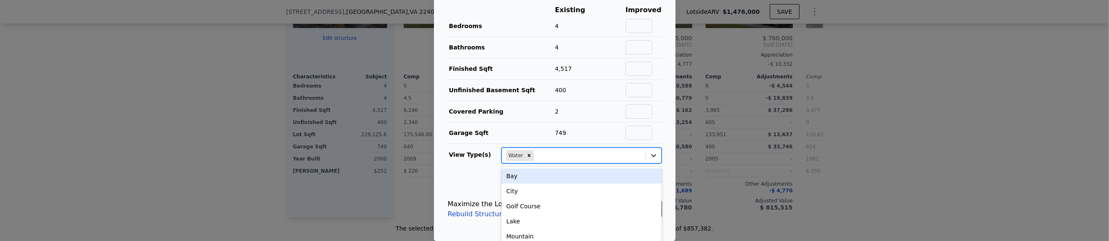
click at [650, 158] on icon at bounding box center [654, 155] width 8 height 8
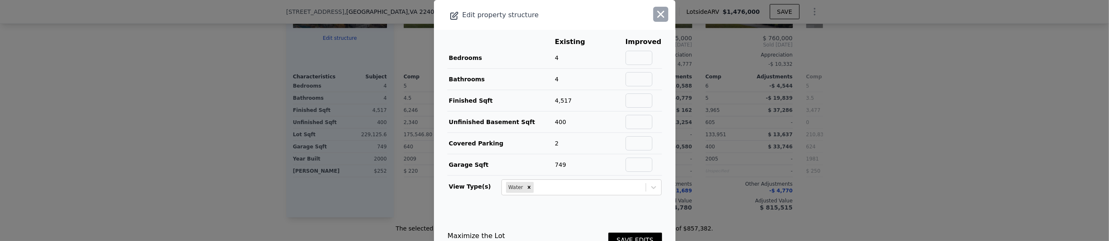
click at [658, 13] on icon "button" at bounding box center [661, 14] width 7 height 7
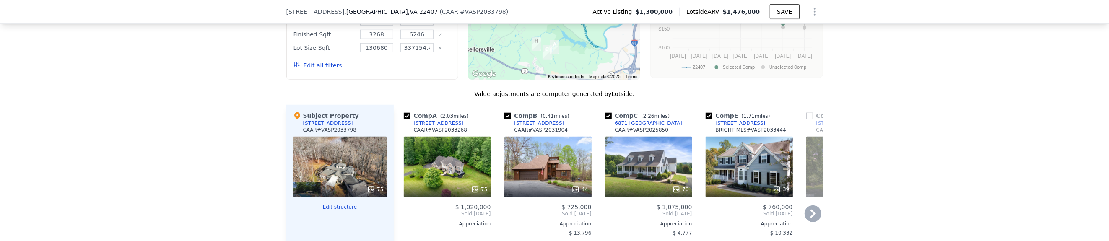
scroll to position [850, 0]
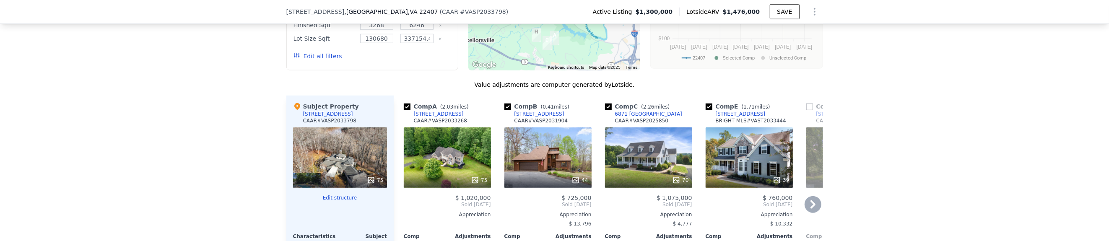
click at [811, 205] on icon at bounding box center [813, 204] width 5 height 8
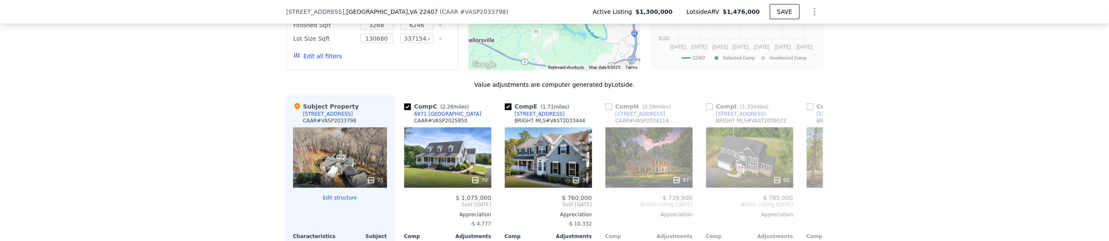
scroll to position [0, 201]
click at [812, 206] on icon at bounding box center [813, 204] width 5 height 8
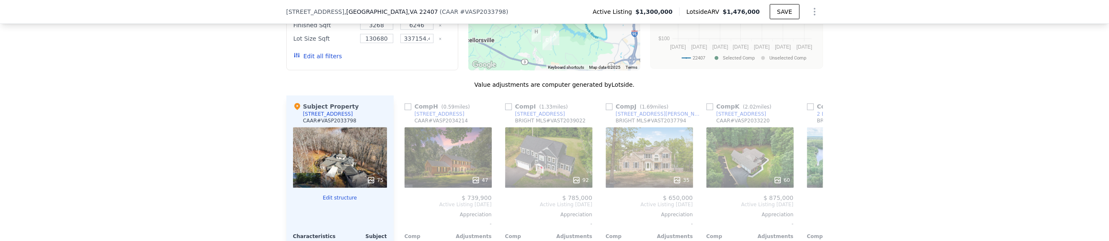
scroll to position [0, 402]
click at [812, 206] on icon at bounding box center [813, 204] width 5 height 8
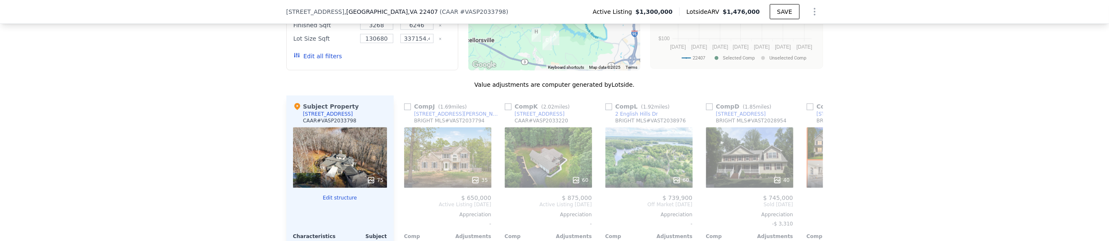
scroll to position [0, 604]
click at [812, 206] on span "Sold [DATE]" at bounding box center [850, 204] width 87 height 7
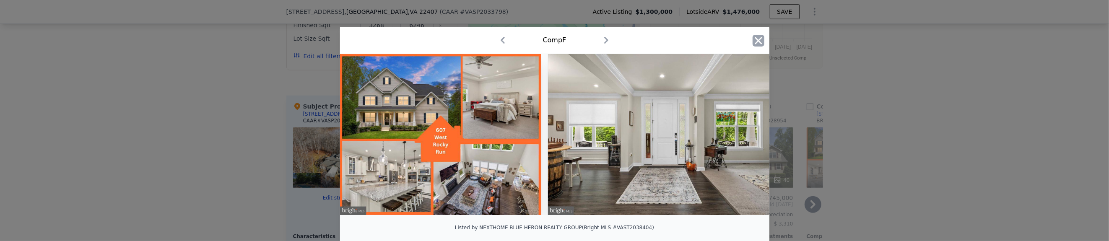
click at [755, 41] on icon "button" at bounding box center [759, 41] width 12 height 12
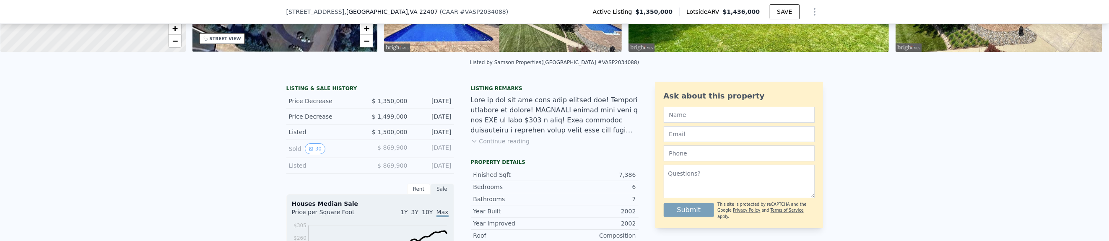
scroll to position [210, 0]
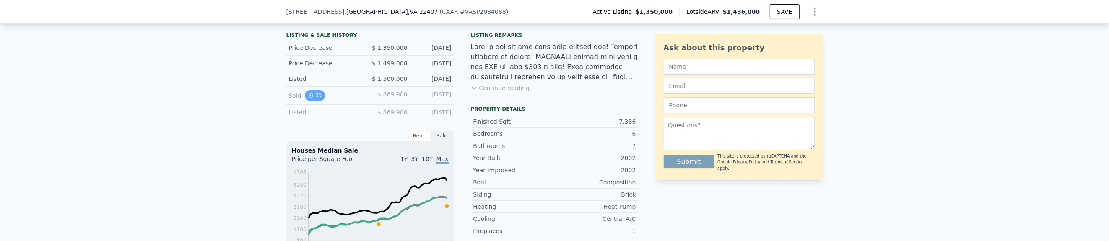
click at [308, 101] on button "30" at bounding box center [315, 95] width 21 height 11
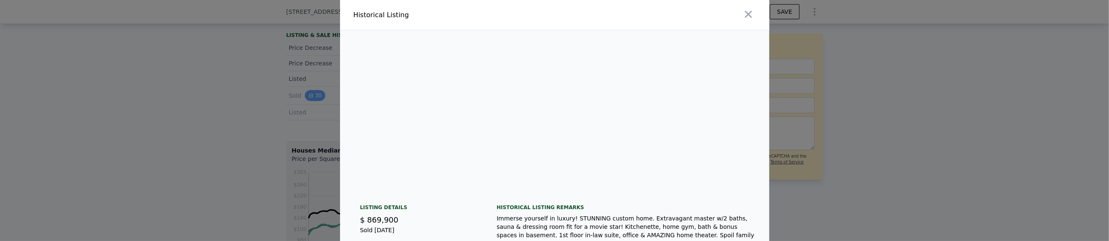
click at [308, 102] on div "Historical Listing Listing Details $ 869,900 Sold Dec 10, 2018 Sale Type: Stand…" at bounding box center [554, 178] width 1109 height 357
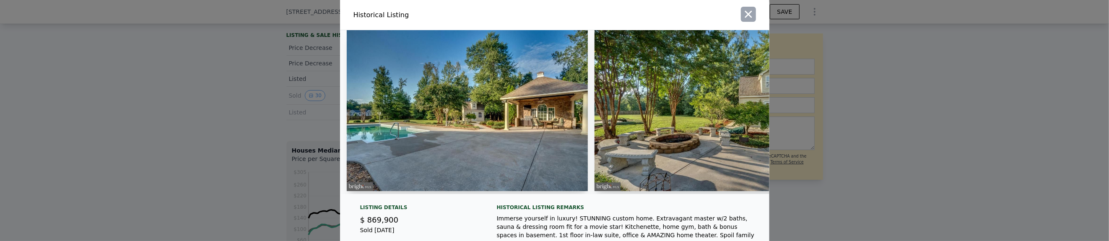
click at [747, 17] on icon "button" at bounding box center [749, 14] width 12 height 12
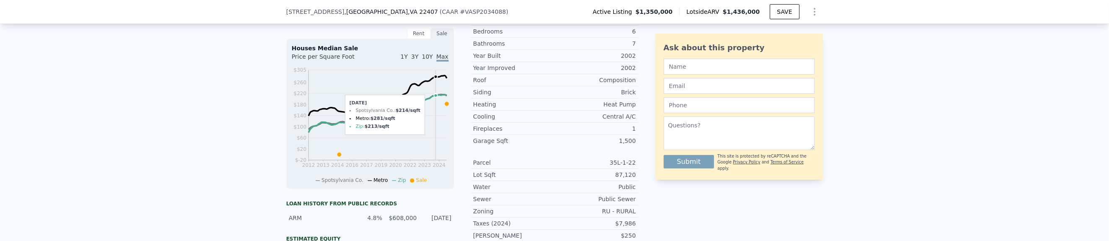
scroll to position [317, 0]
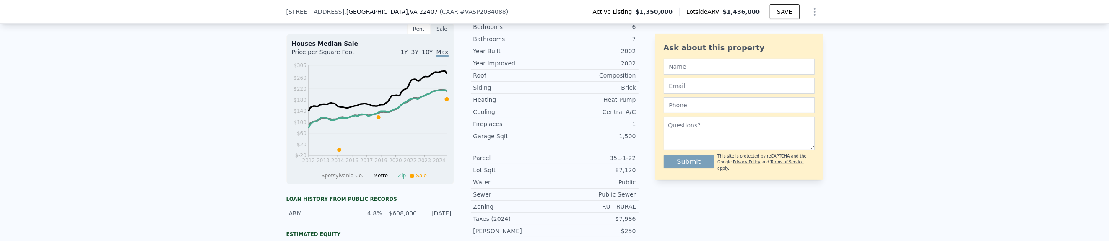
click at [445, 101] on icon at bounding box center [447, 99] width 4 height 4
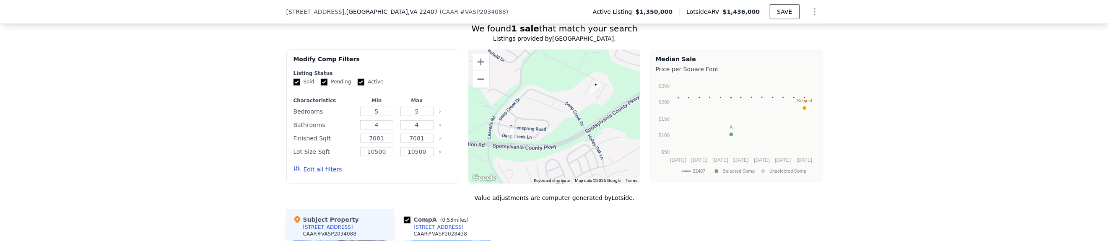
scroll to position [690, 0]
